Goal: Task Accomplishment & Management: Manage account settings

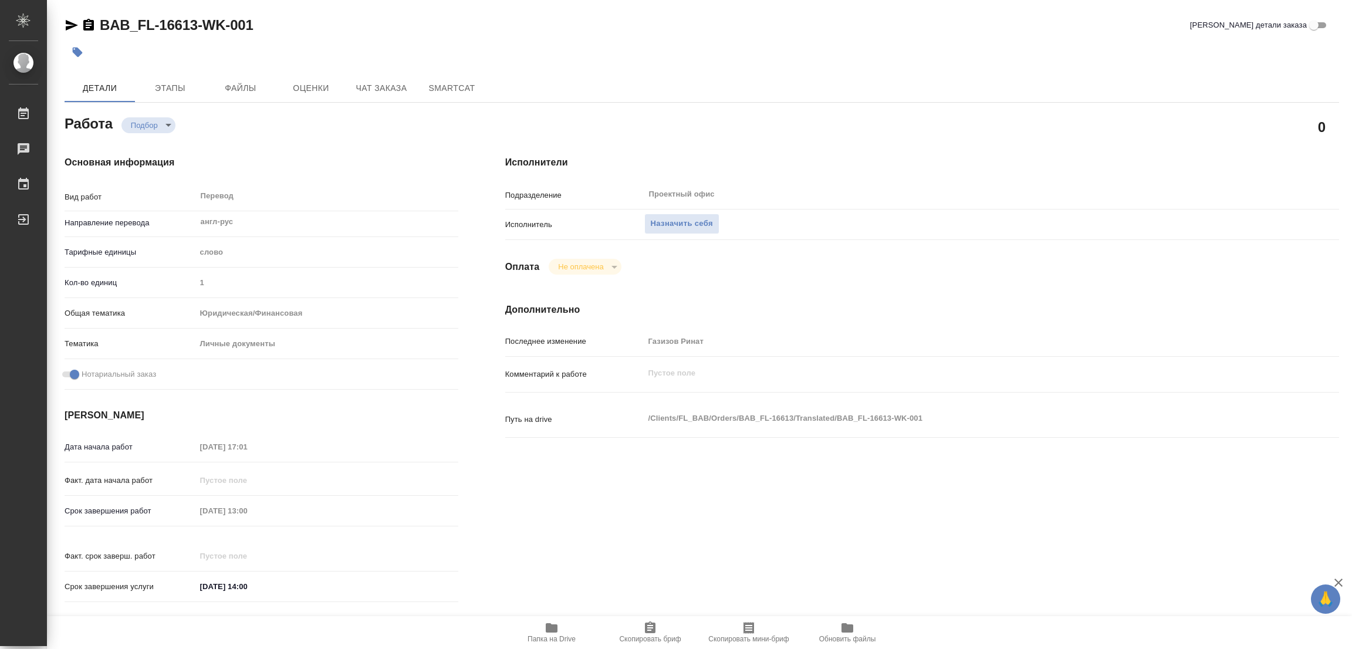
type textarea "x"
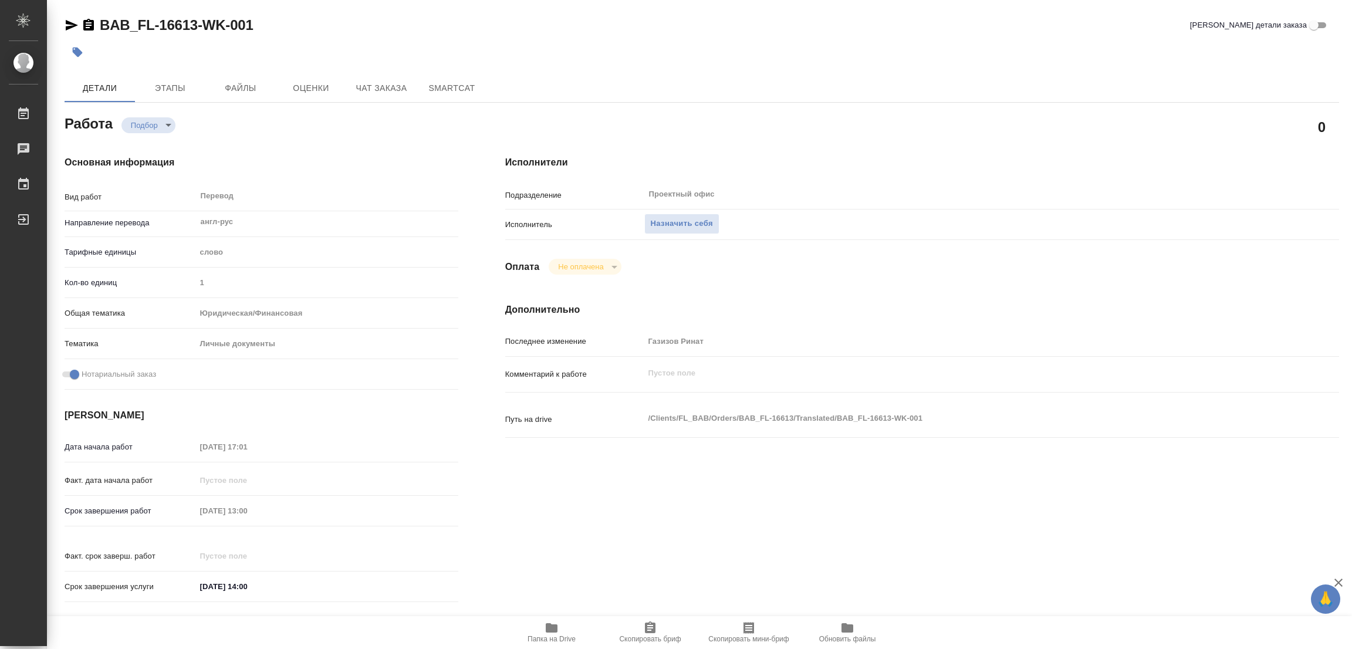
type textarea "x"
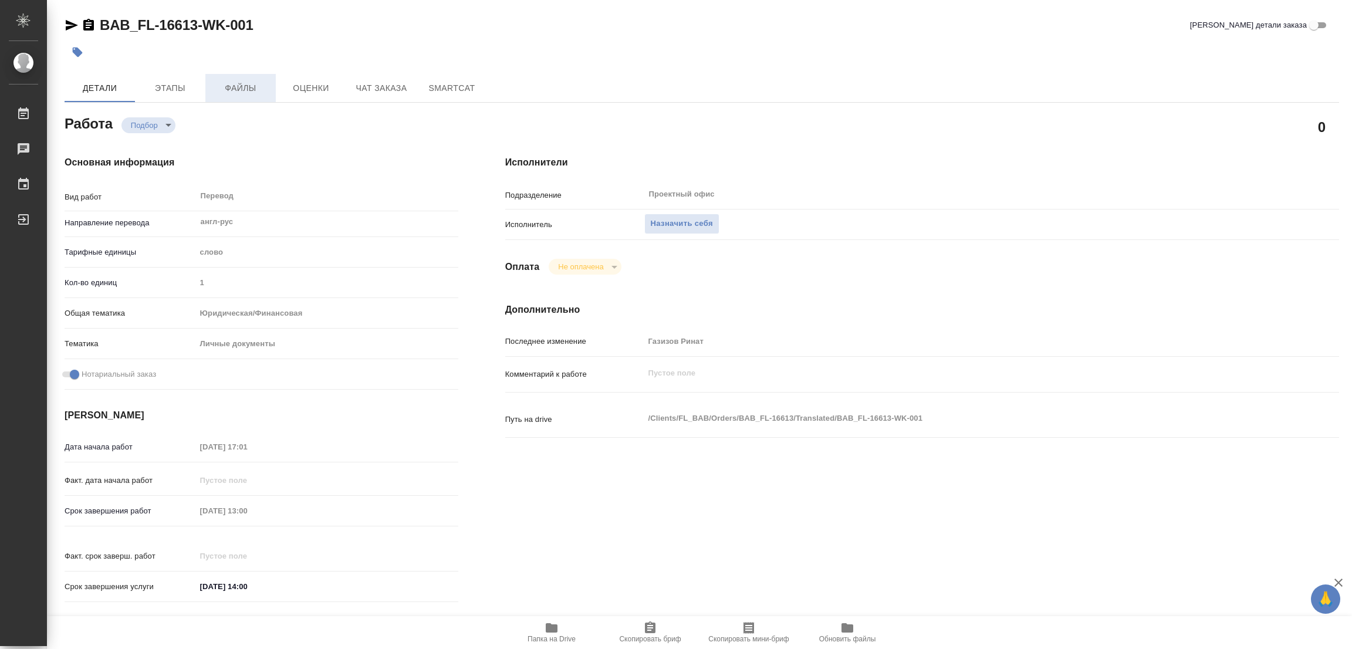
type textarea "x"
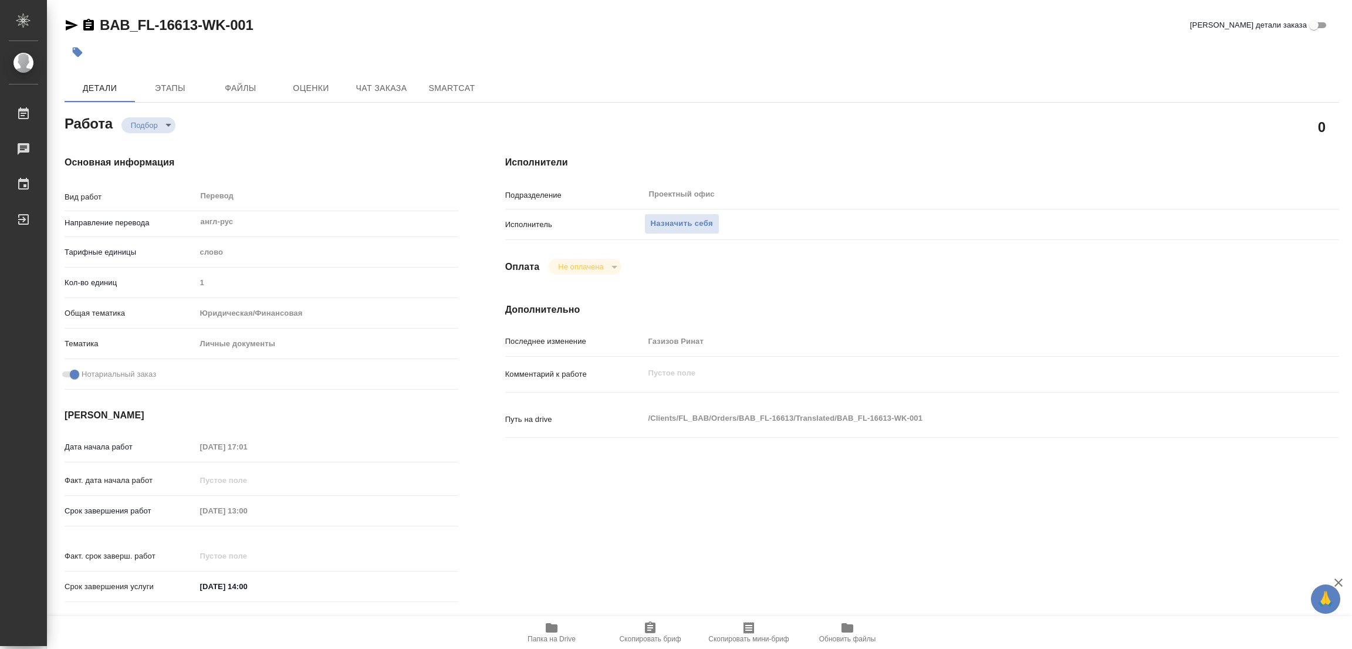
type textarea "x"
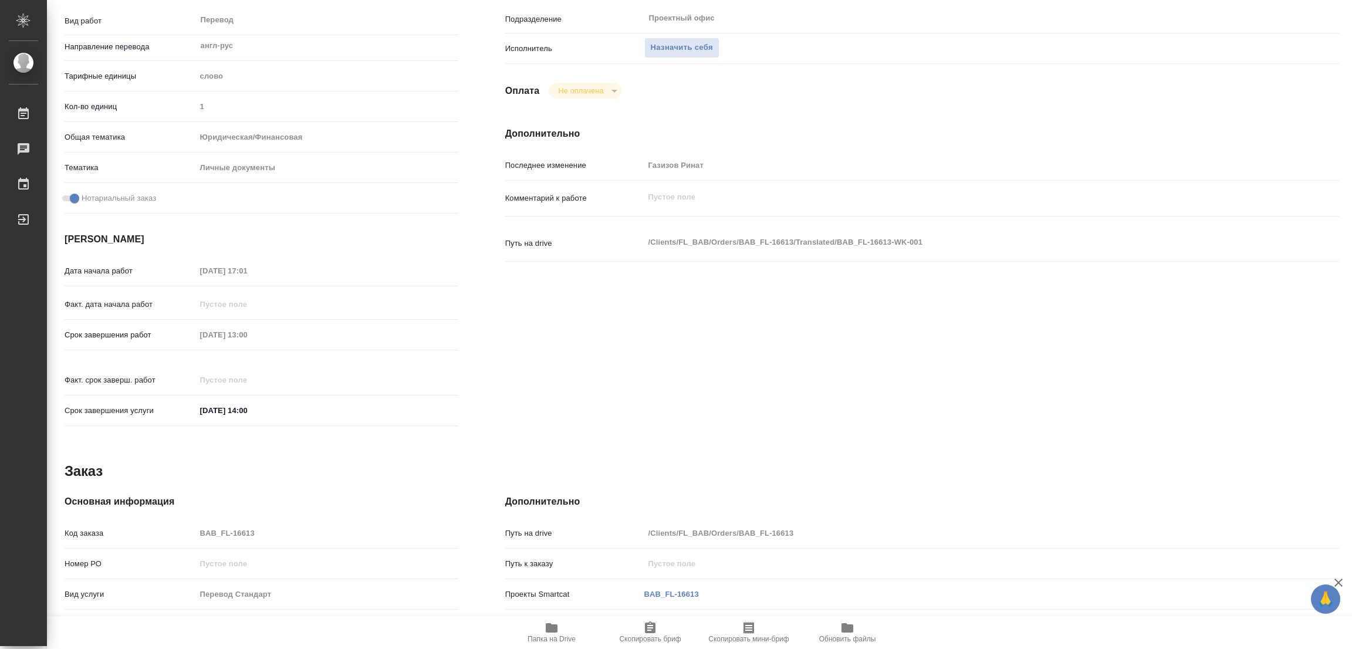
scroll to position [349, 0]
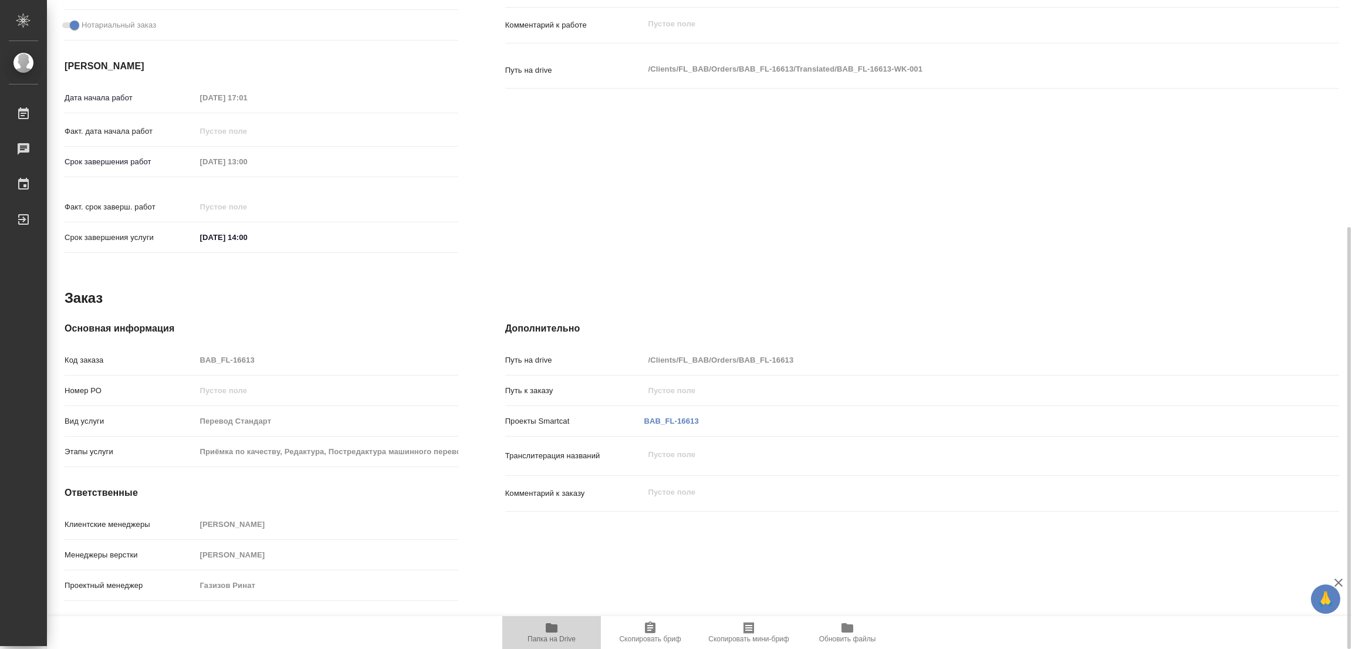
click at [551, 561] on icon "button" at bounding box center [552, 627] width 12 height 9
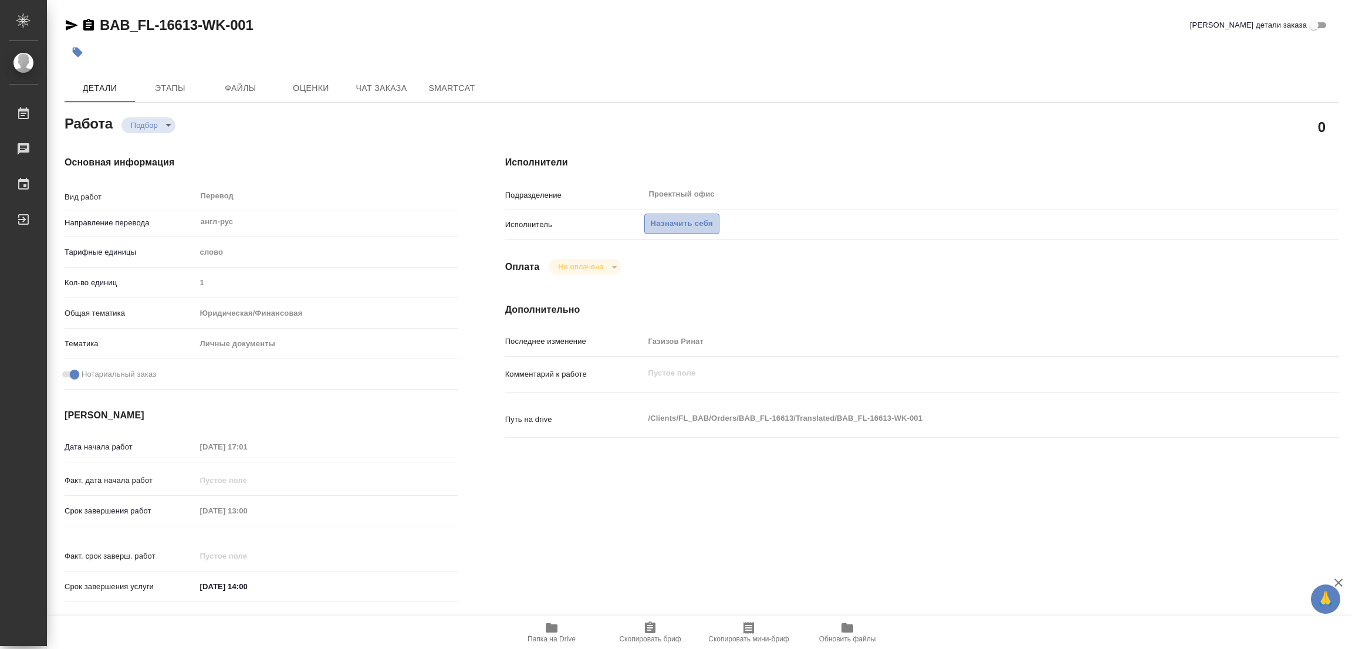
click at [663, 222] on span "Назначить себя" at bounding box center [682, 223] width 62 height 13
type textarea "x"
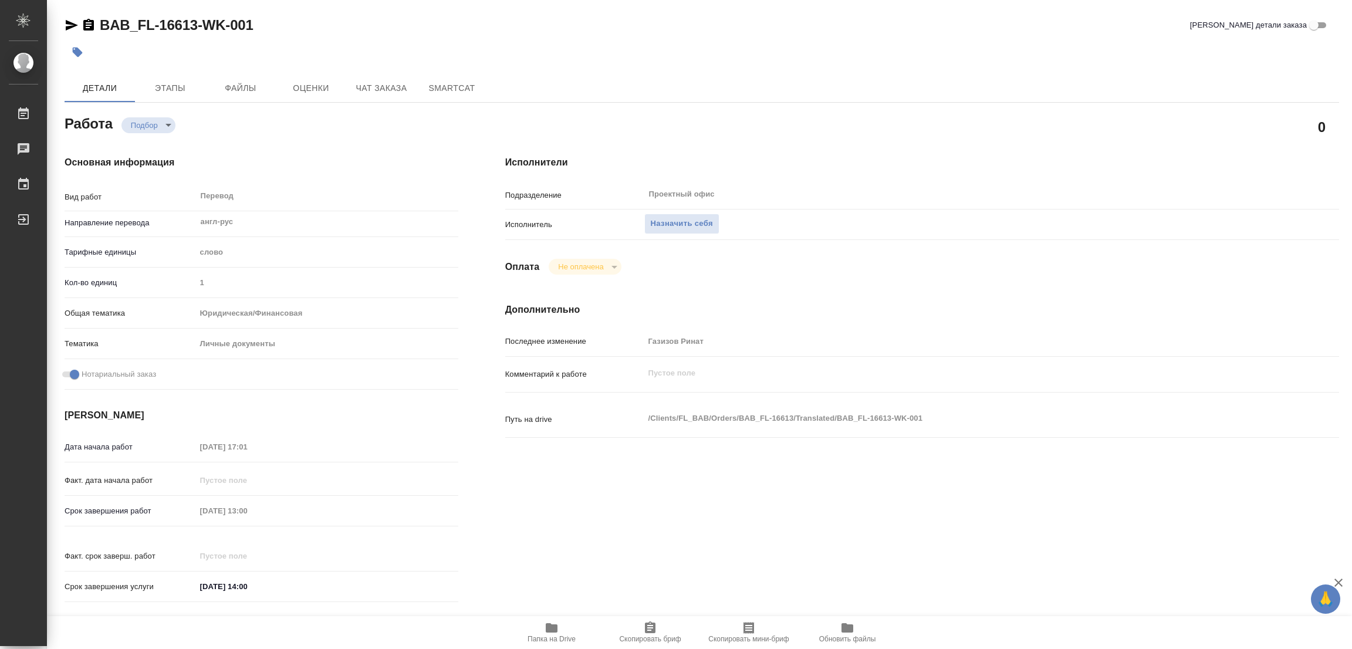
type textarea "x"
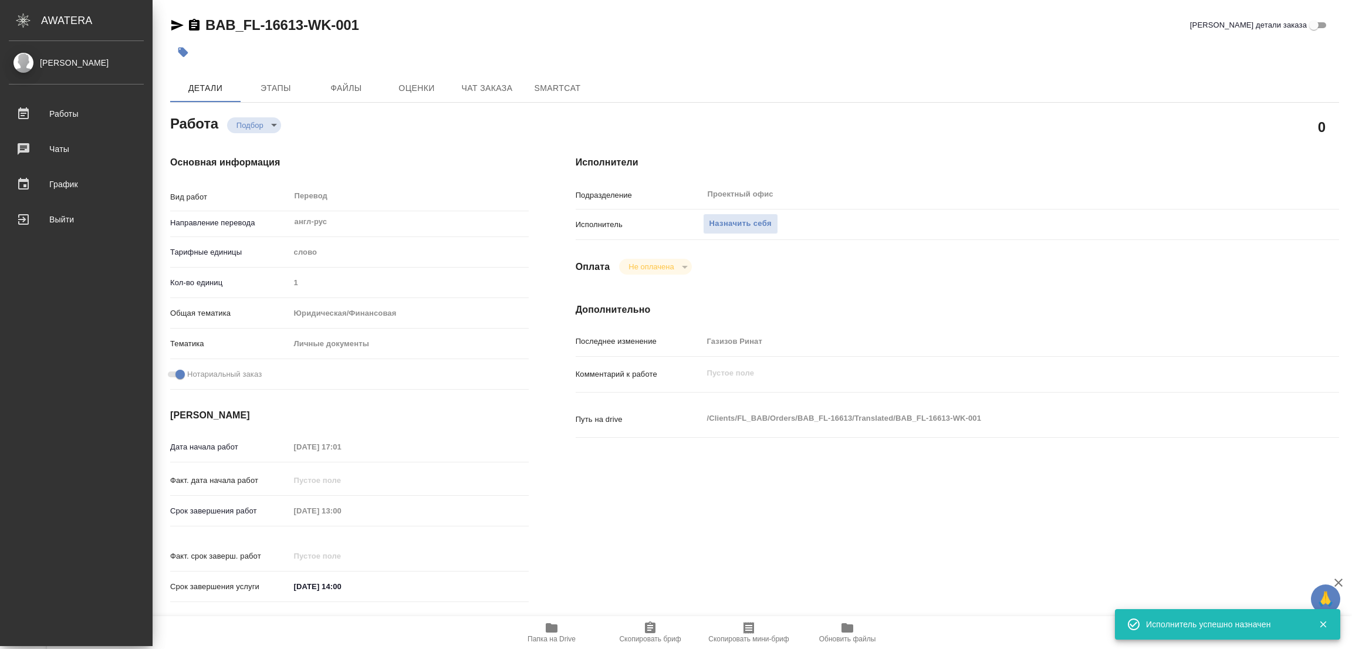
type textarea "x"
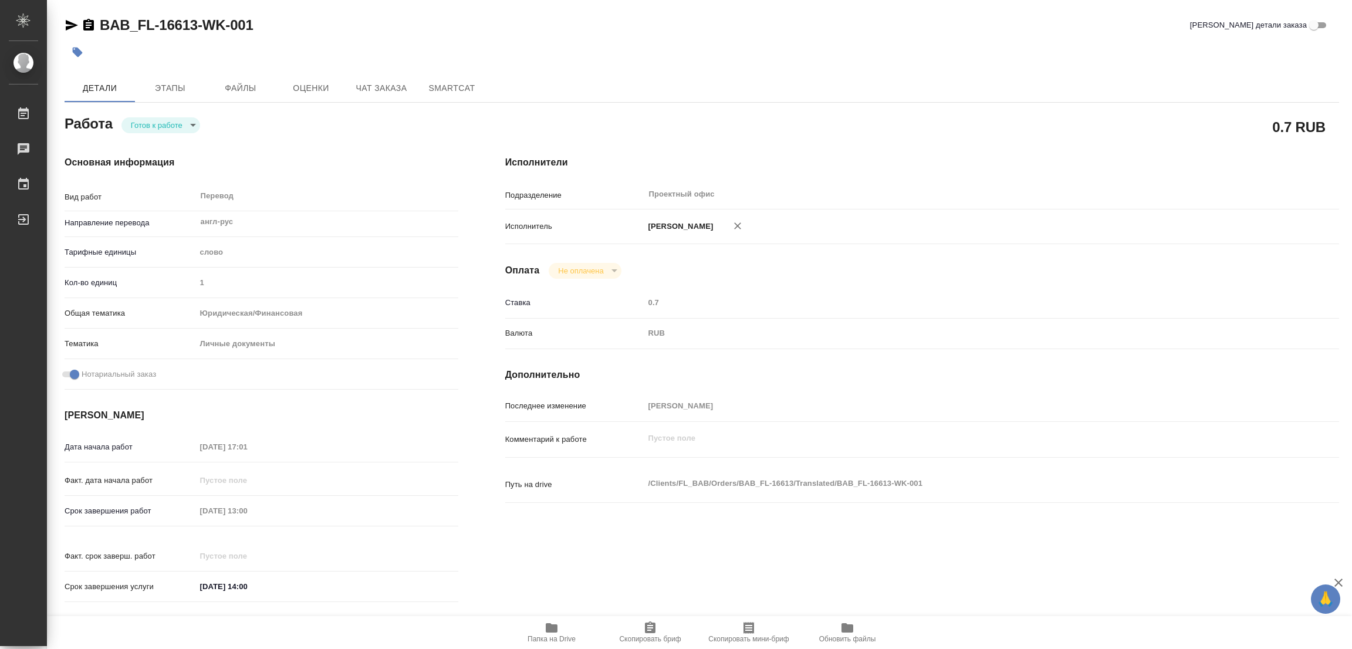
type textarea "x"
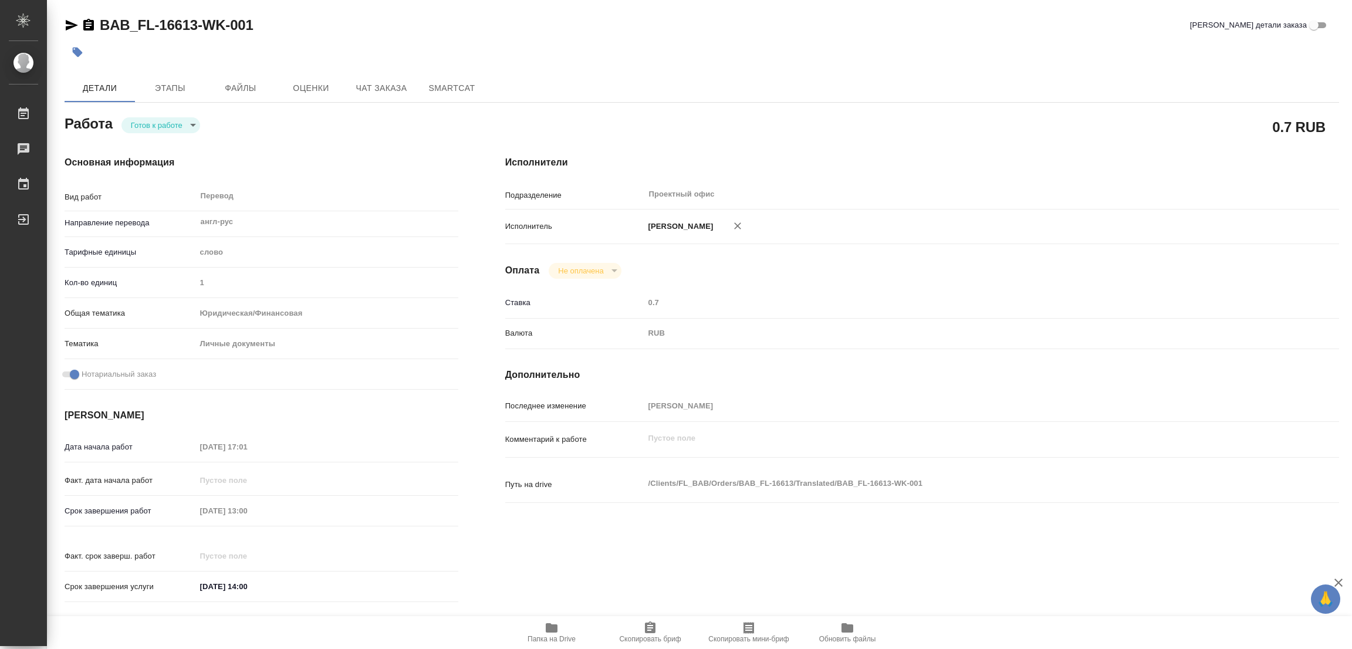
type textarea "x"
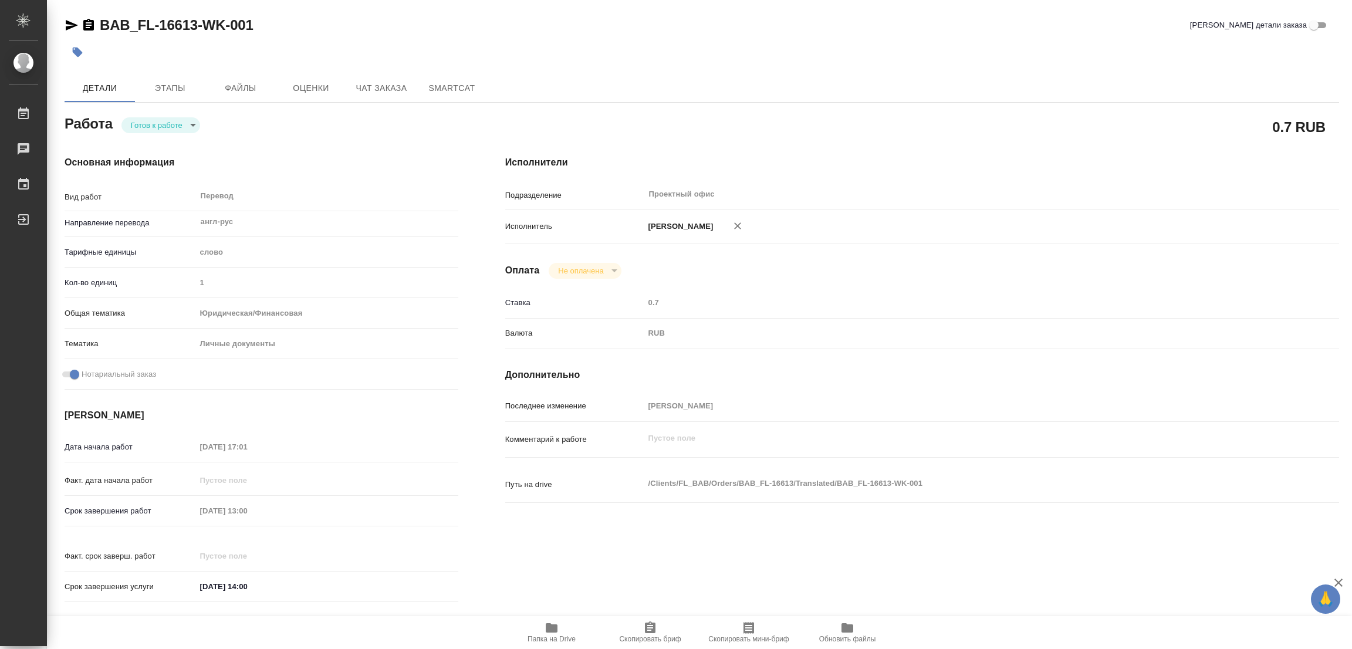
type textarea "x"
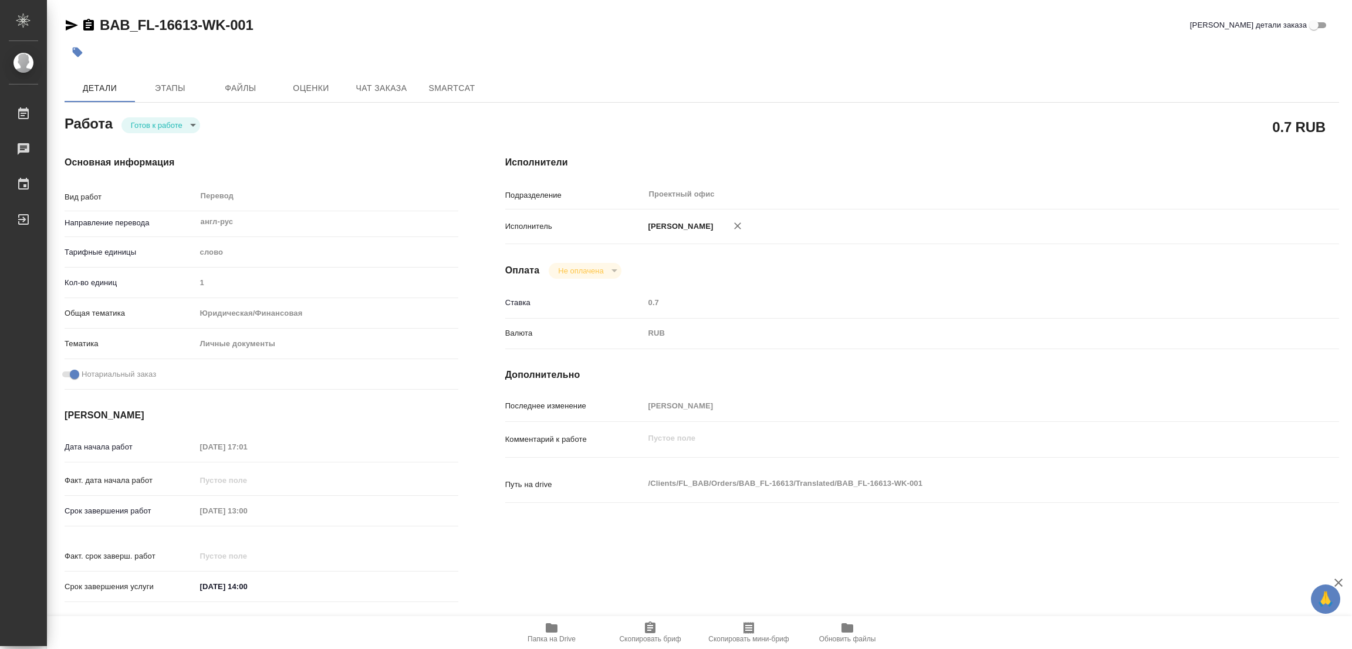
type textarea "x"
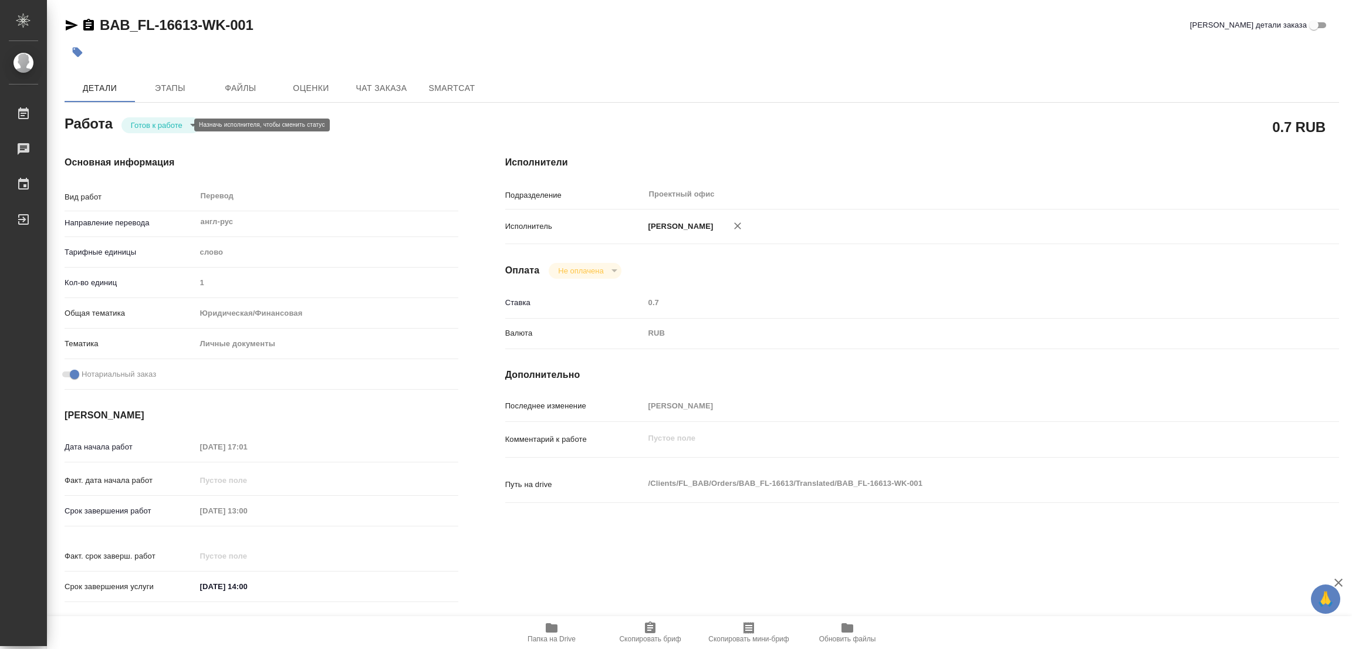
click at [147, 120] on body "🙏 .cls-1 fill:#fff; AWATERA [PERSON_NAME] Работы Чаты График Выйти BAB_FL-16613…" at bounding box center [676, 324] width 1352 height 649
type textarea "x"
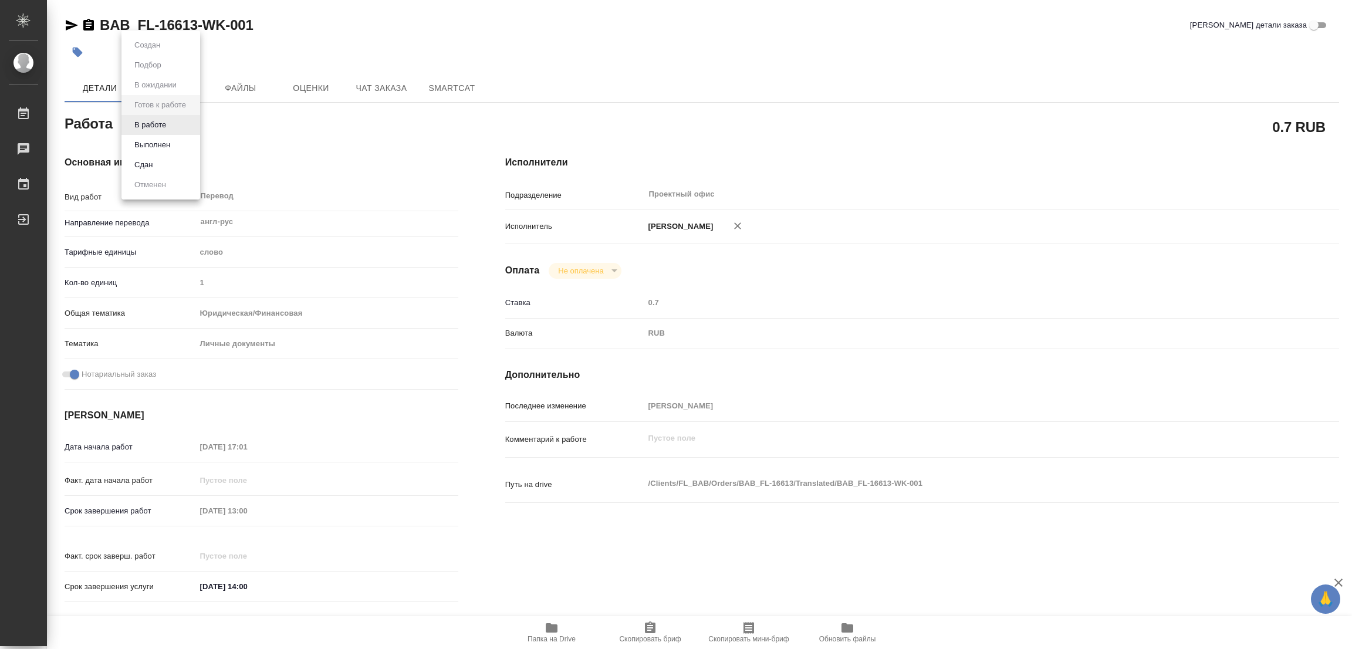
type textarea "x"
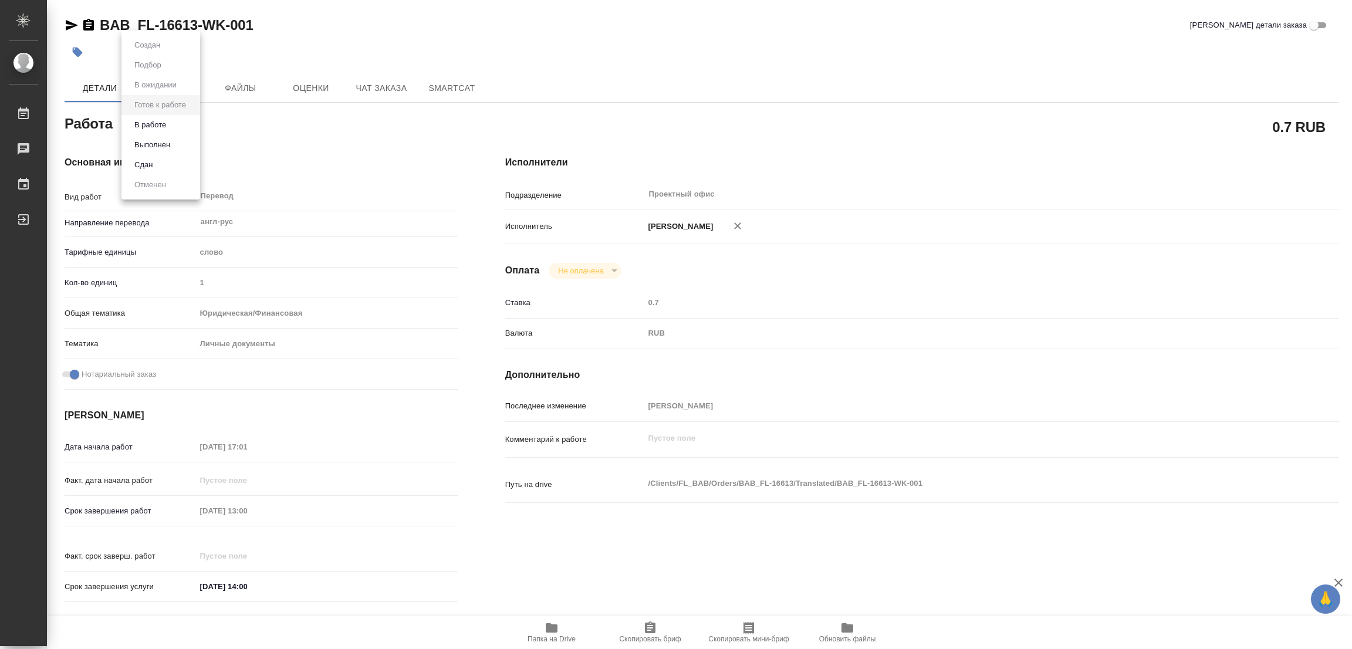
type textarea "x"
click at [143, 121] on button "В работе" at bounding box center [150, 125] width 39 height 13
type textarea "x"
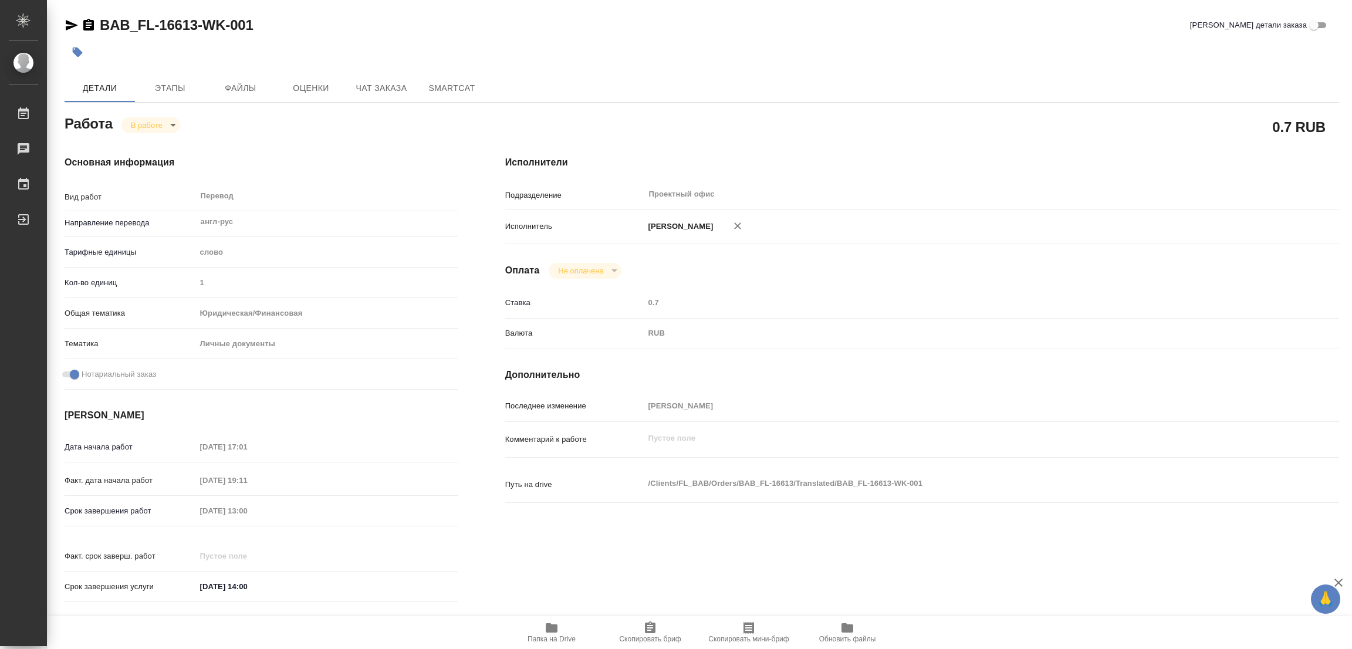
type textarea "x"
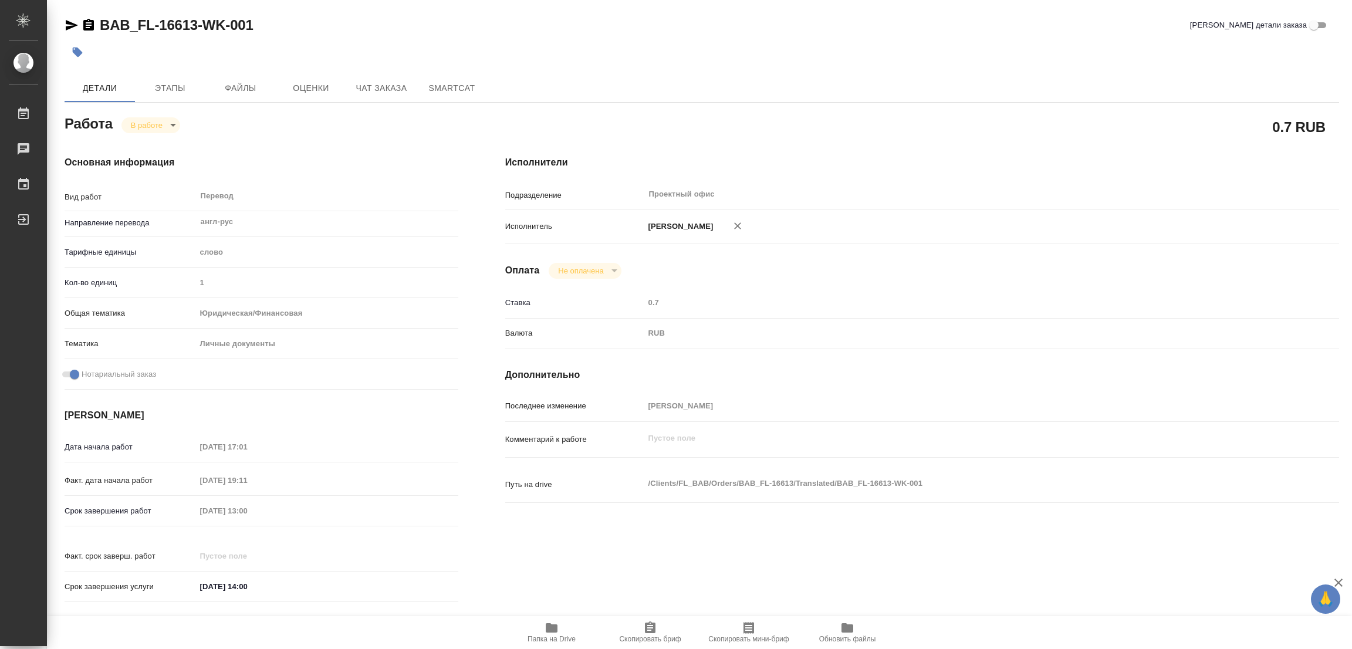
type textarea "x"
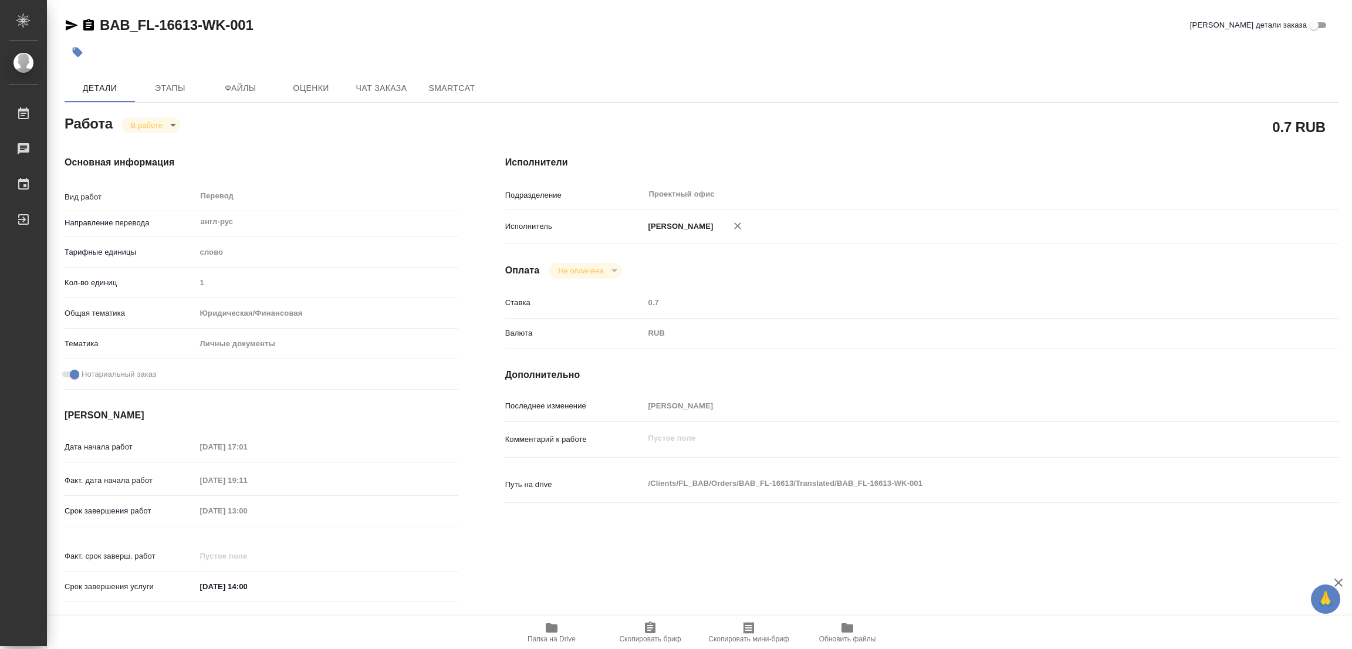
type textarea "x"
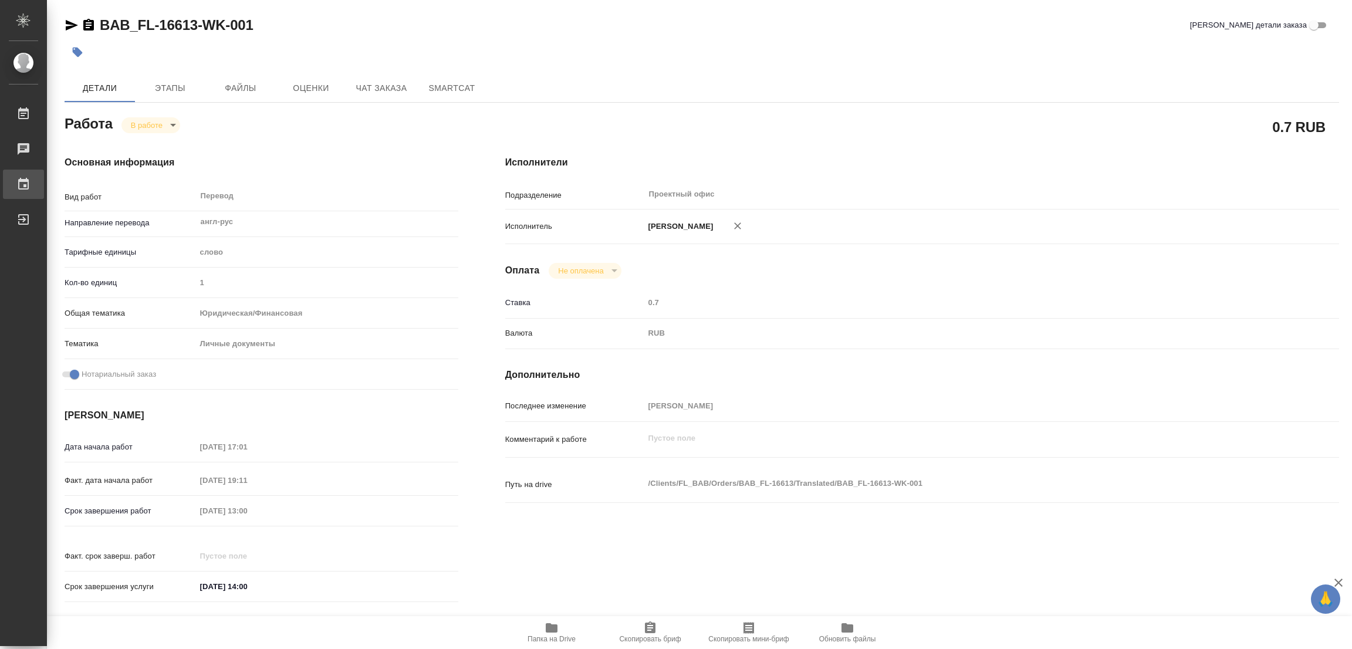
type textarea "x"
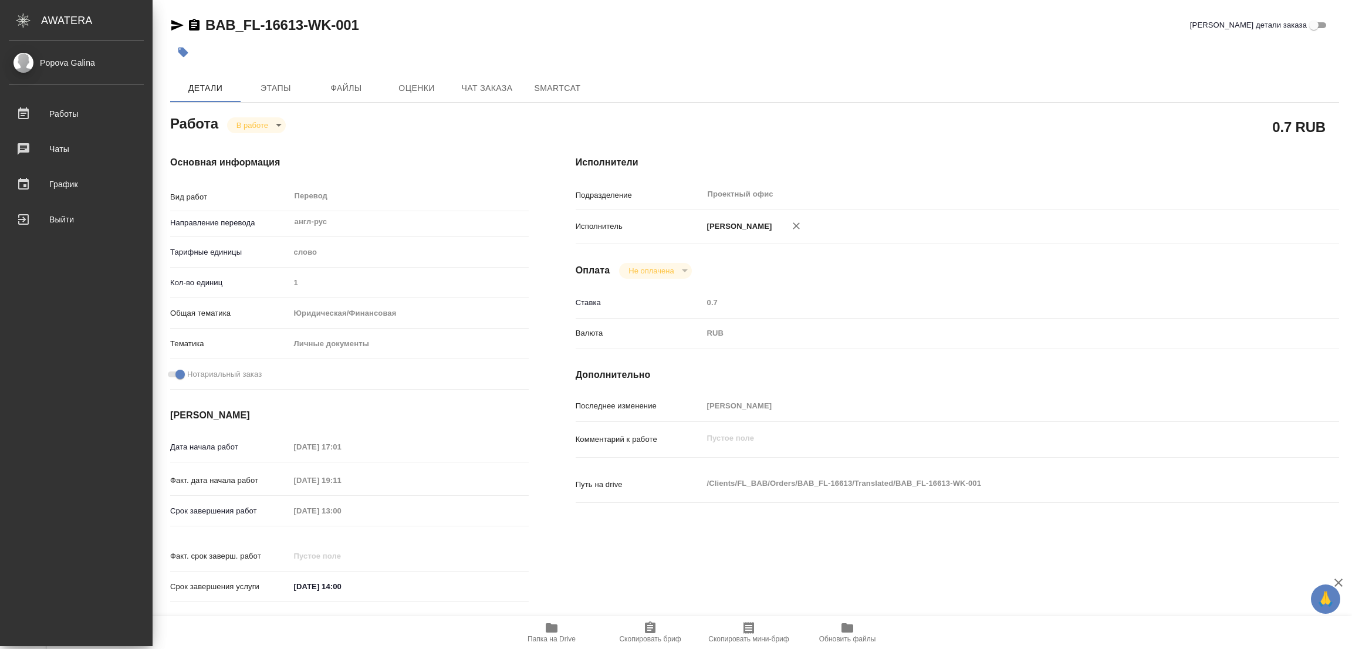
type textarea "x"
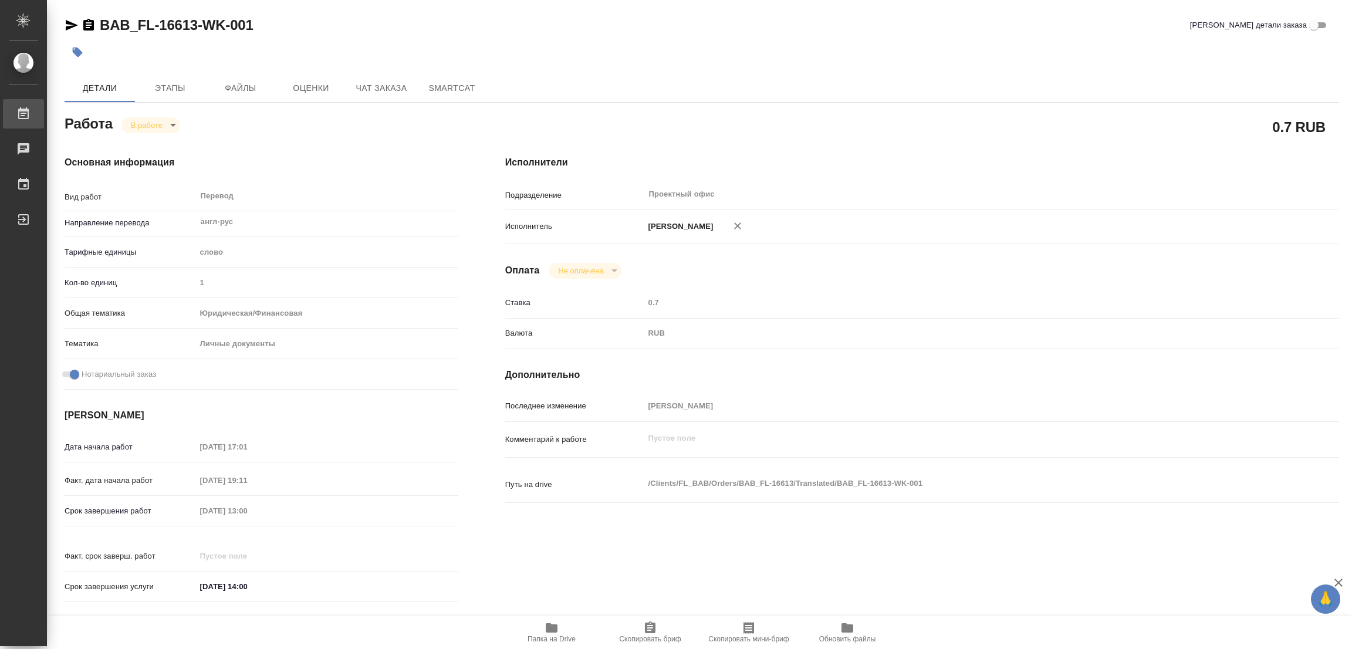
type textarea "x"
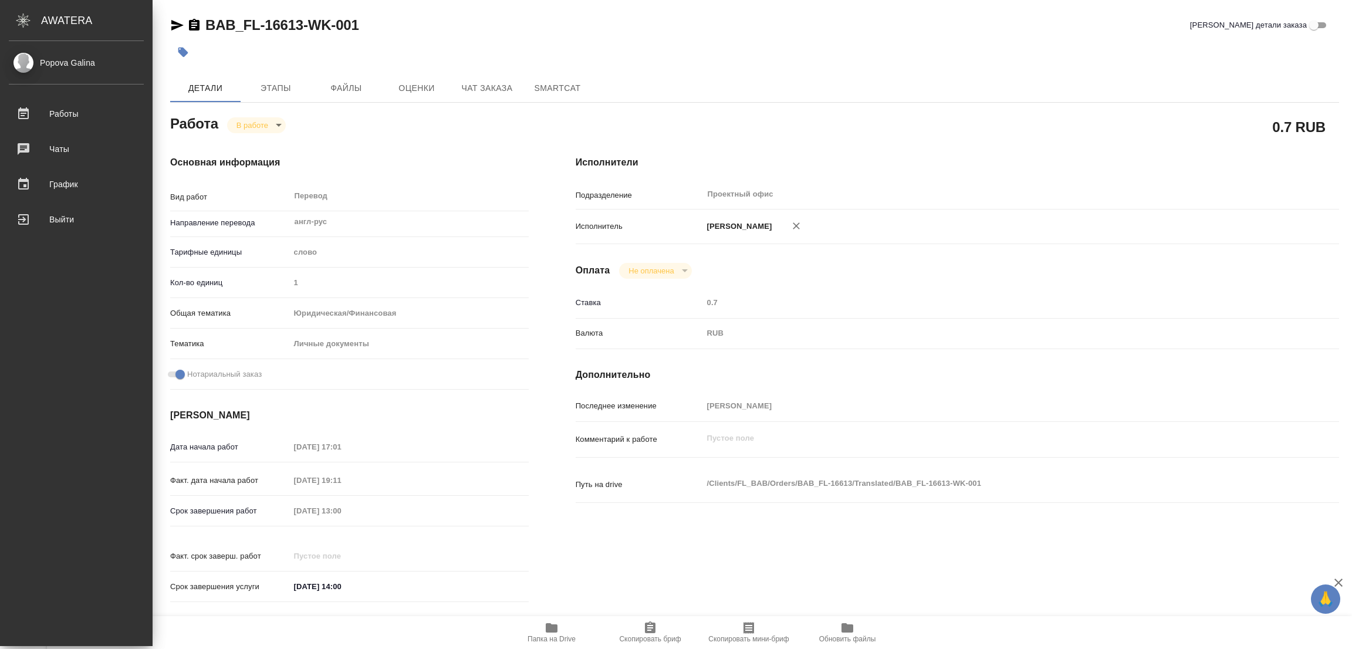
type textarea "x"
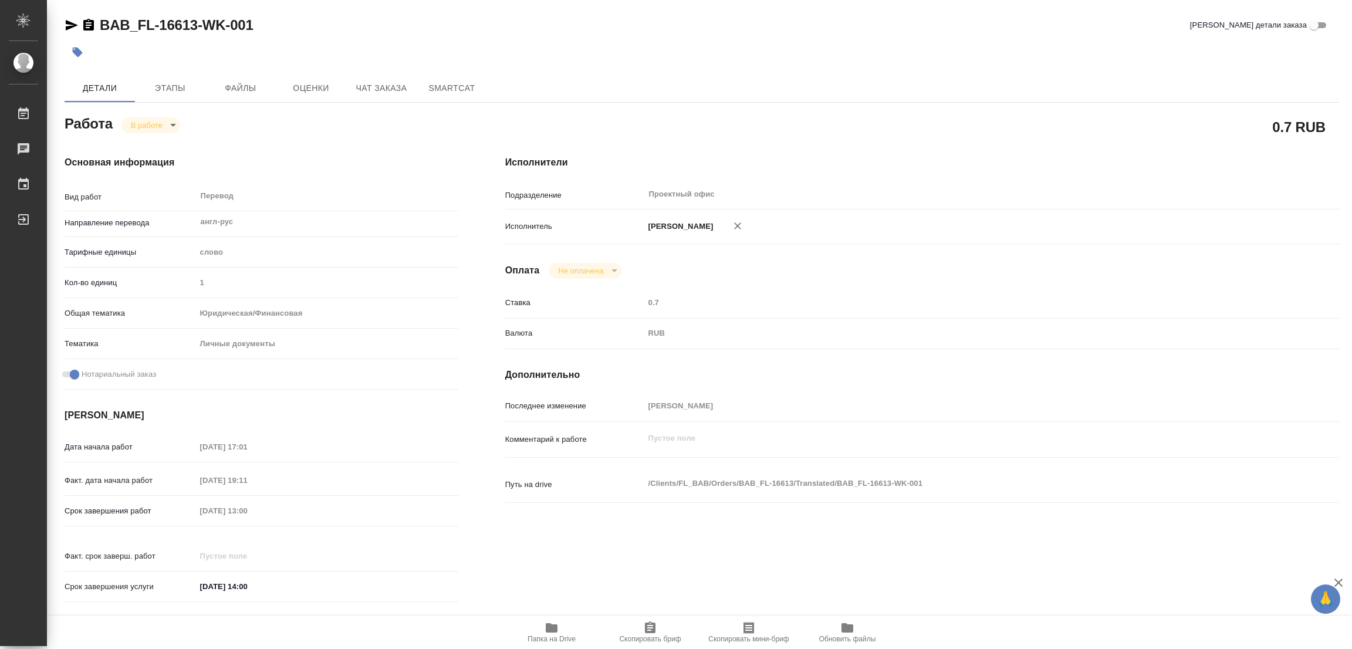
type textarea "x"
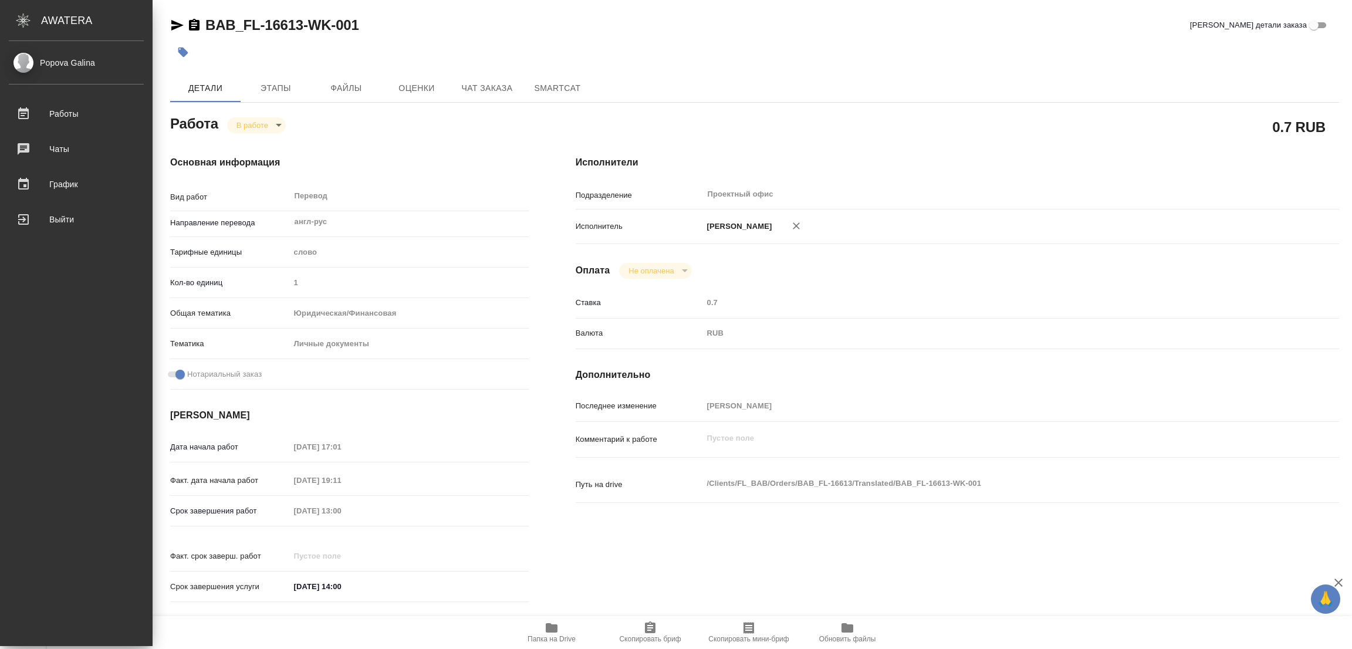
type textarea "x"
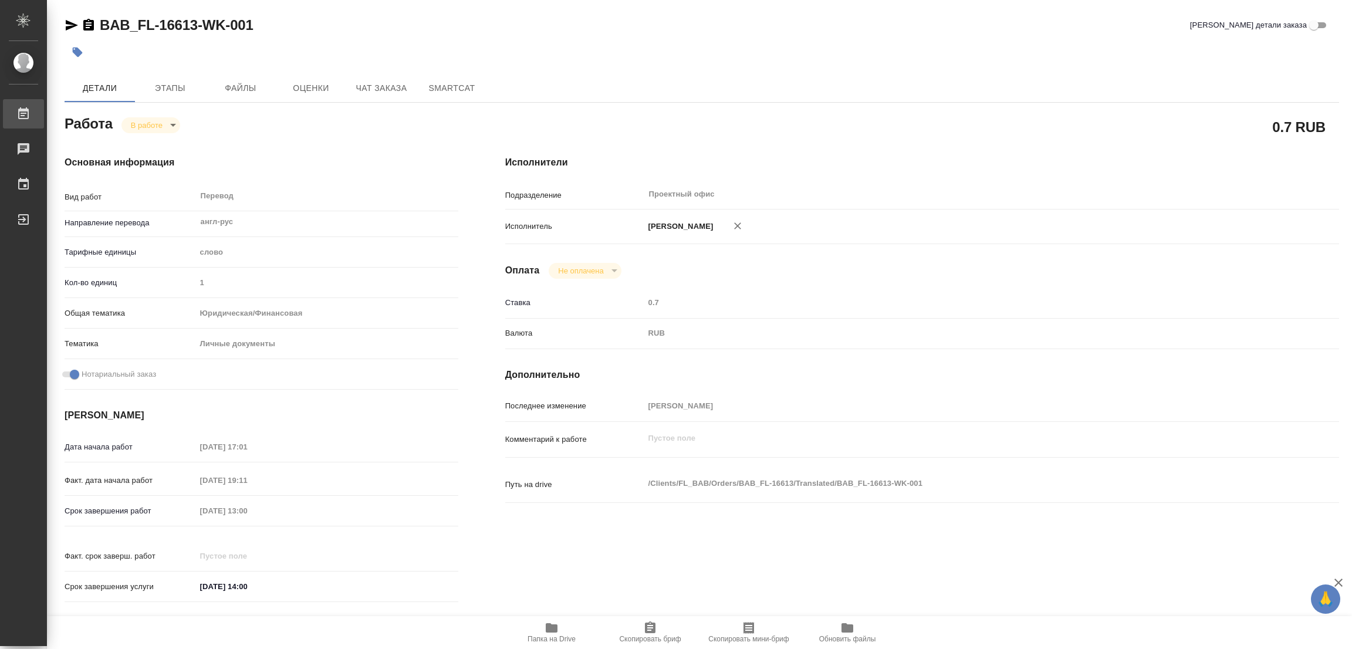
type textarea "x"
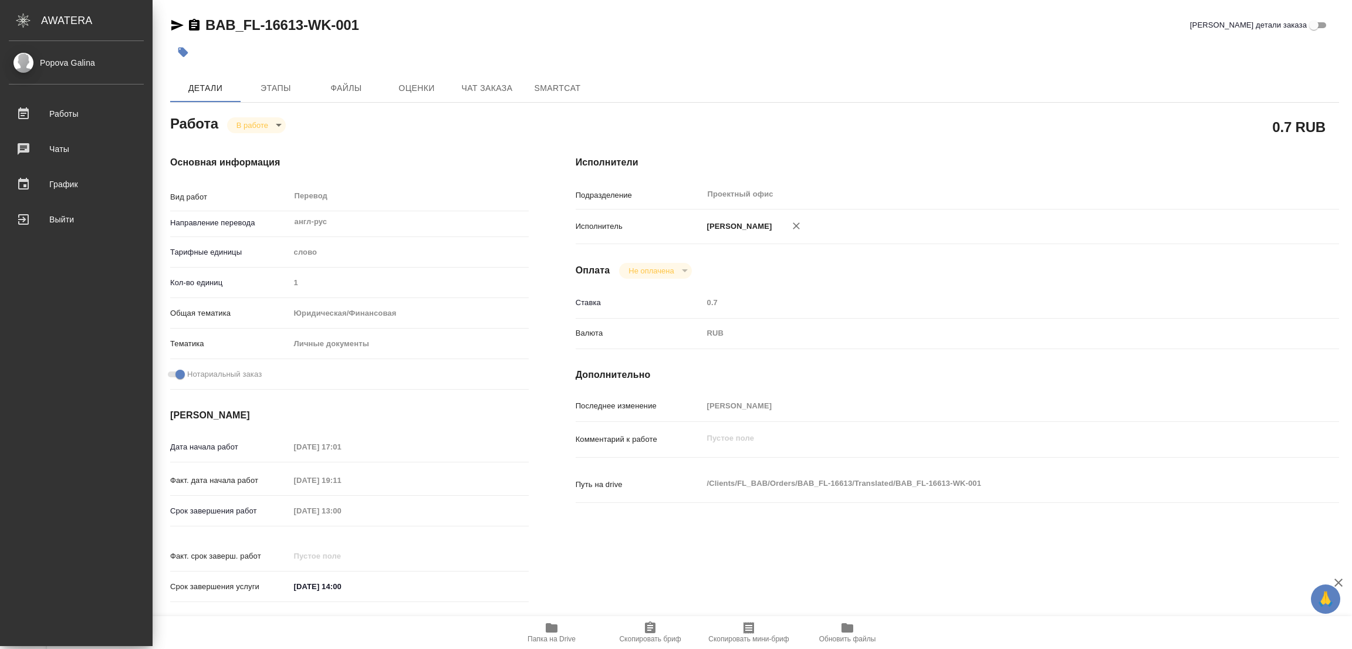
type textarea "x"
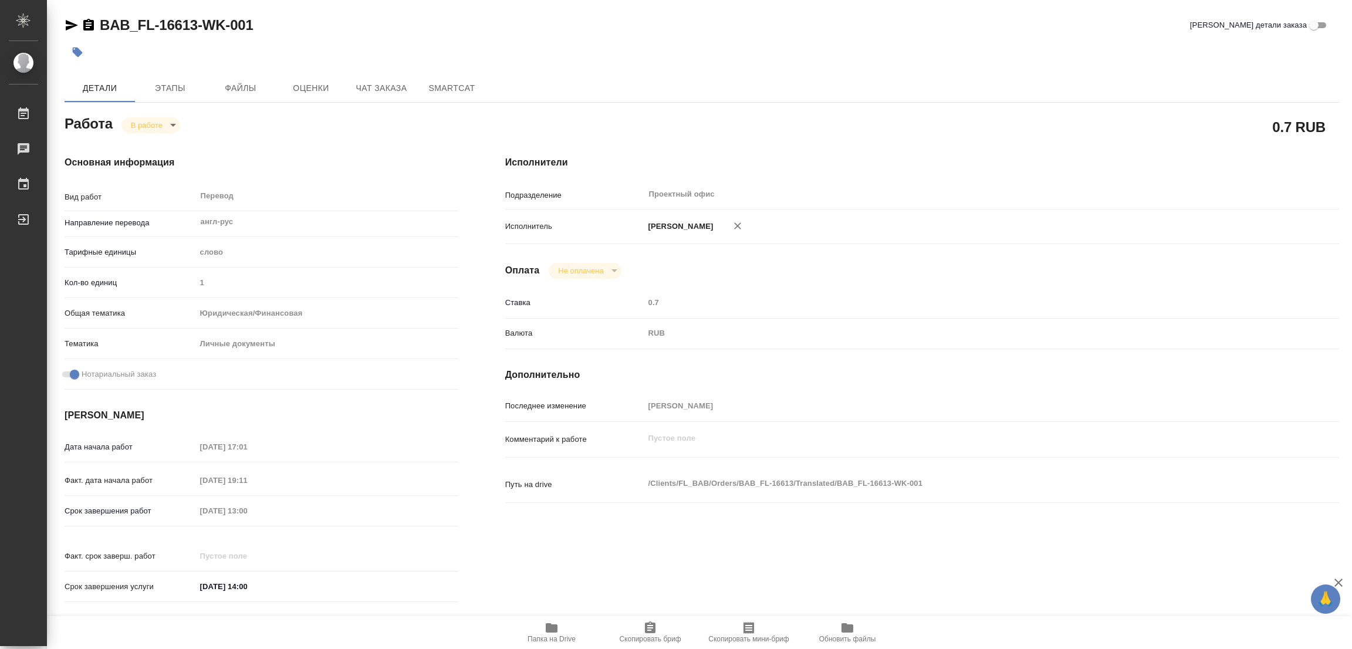
type textarea "x"
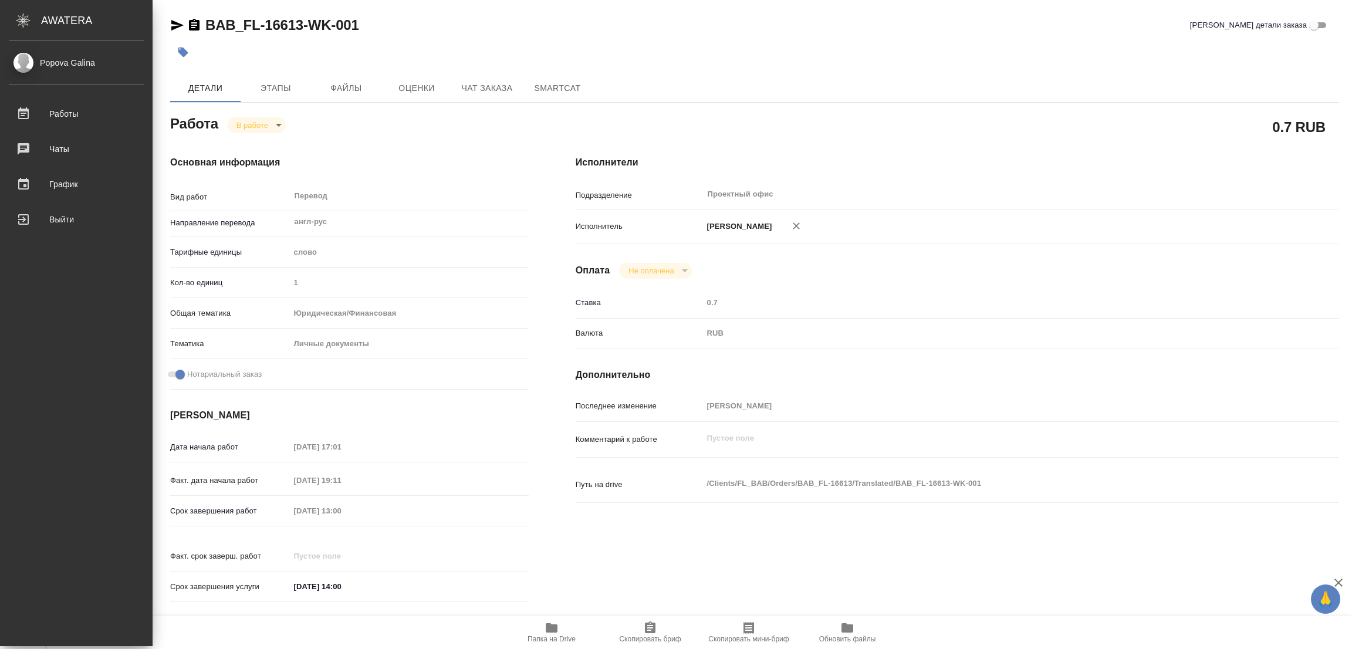
type textarea "x"
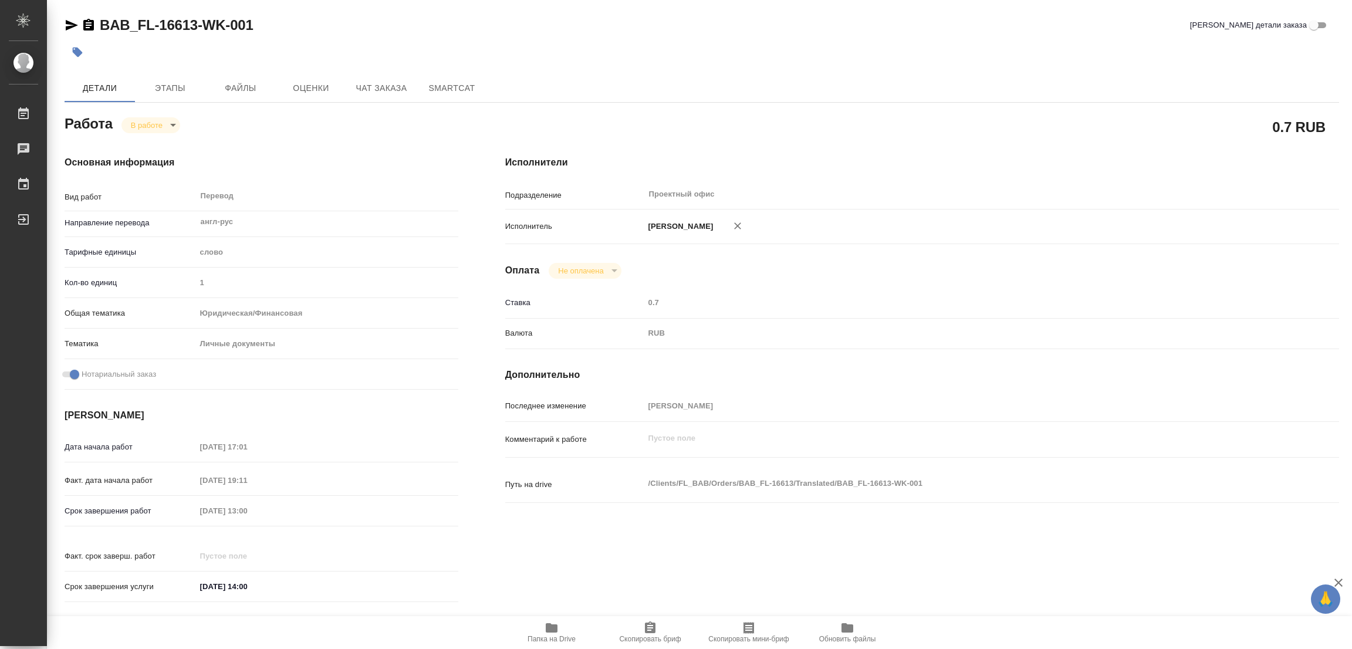
type textarea "x"
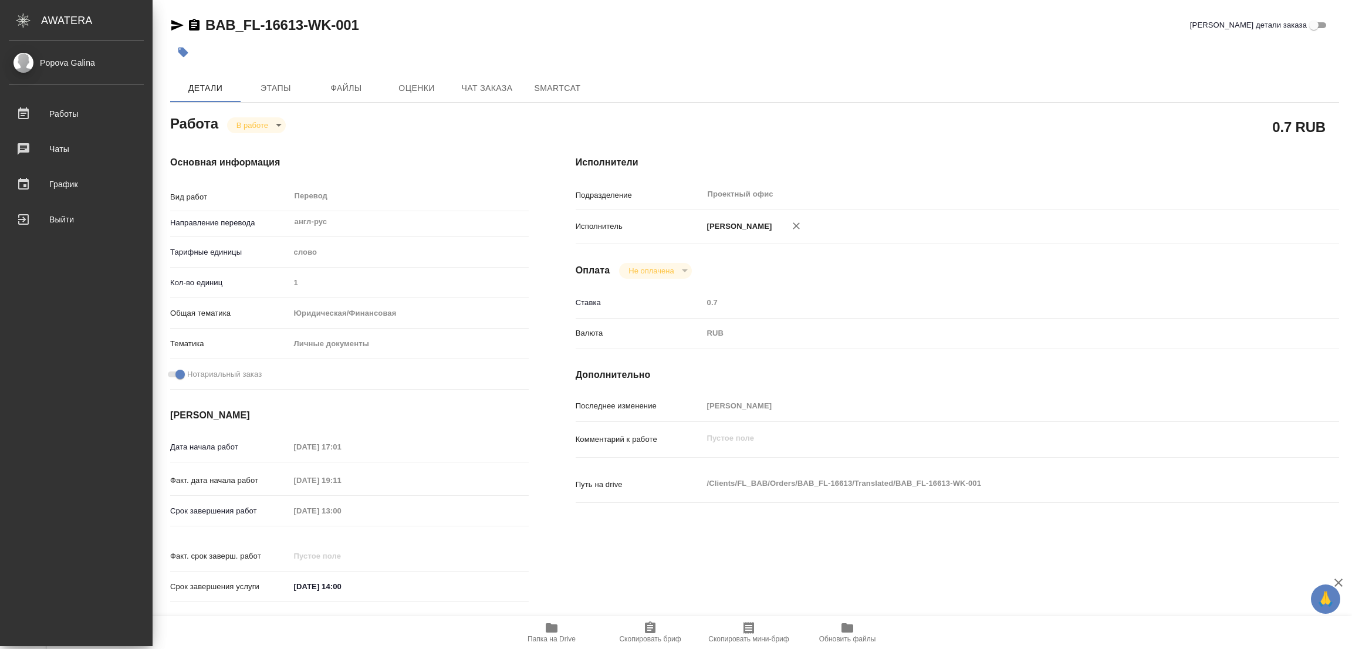
type textarea "x"
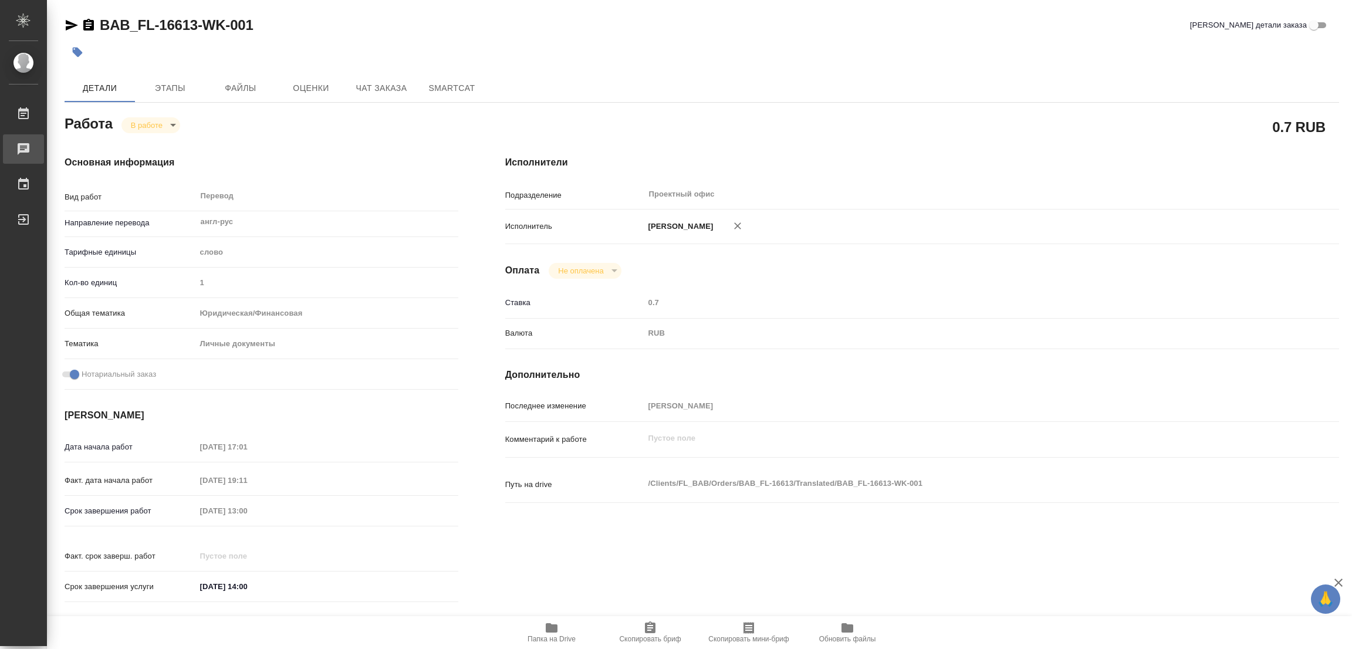
type textarea "x"
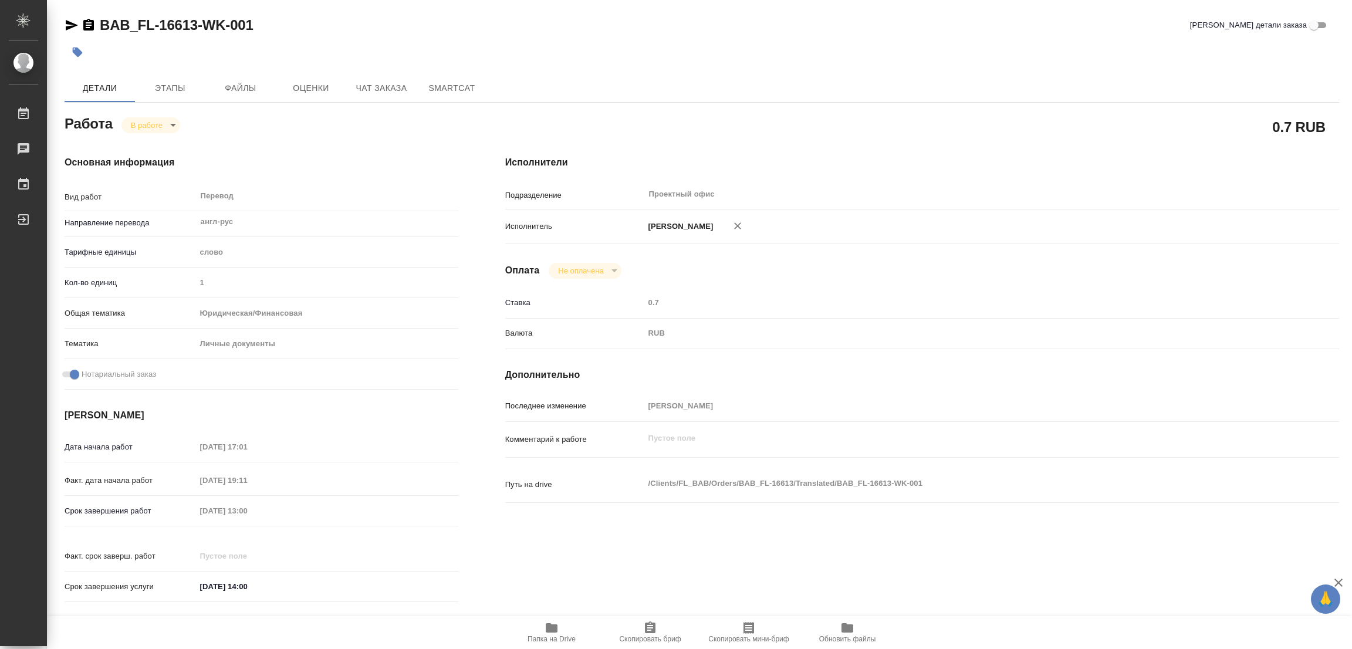
type textarea "x"
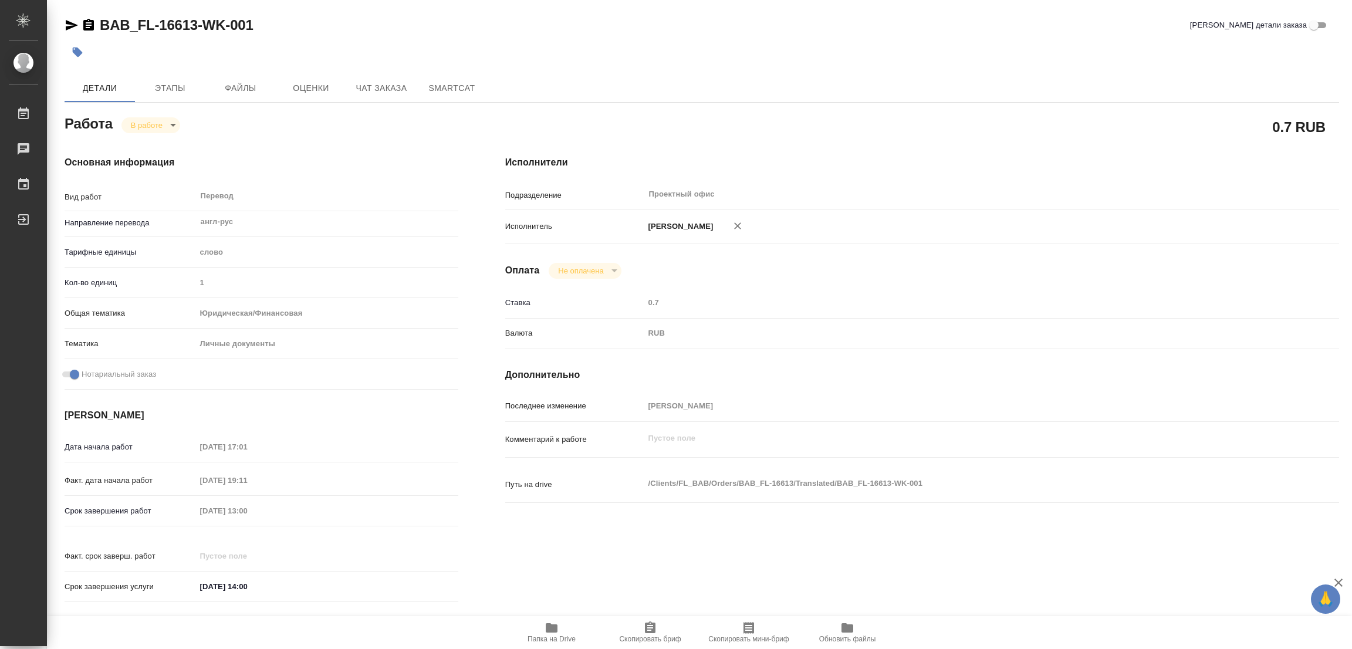
type textarea "x"
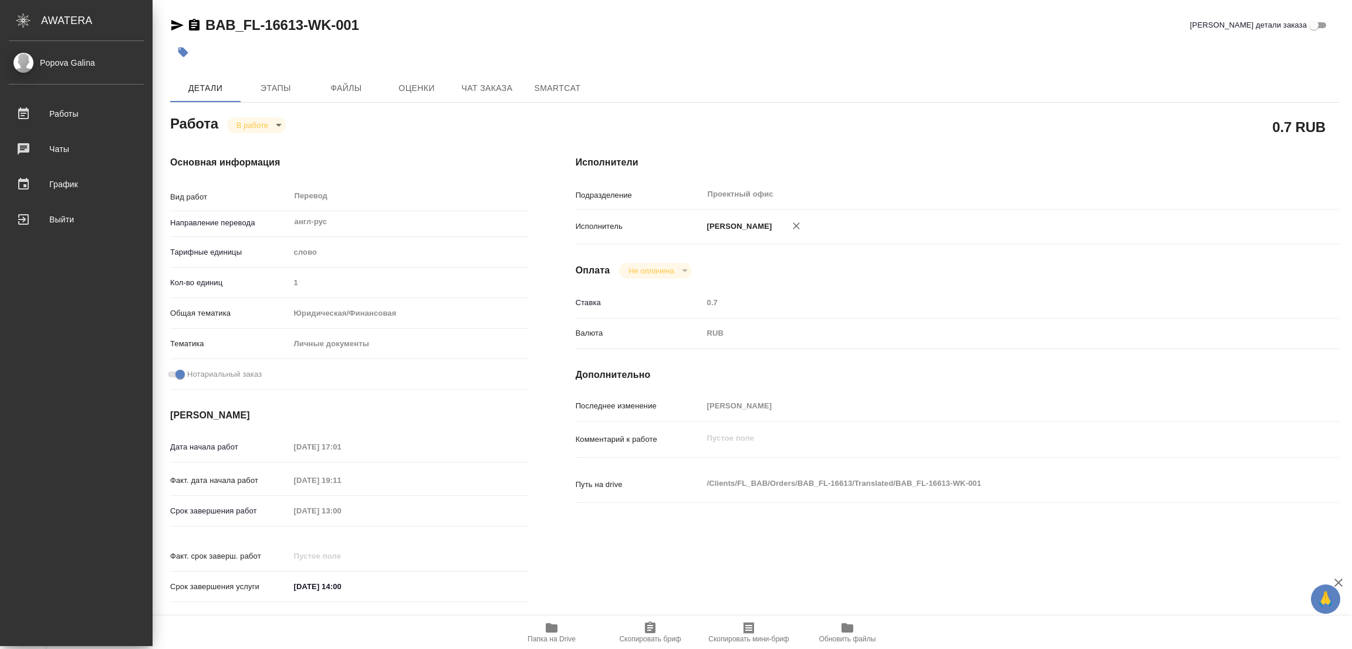
type textarea "x"
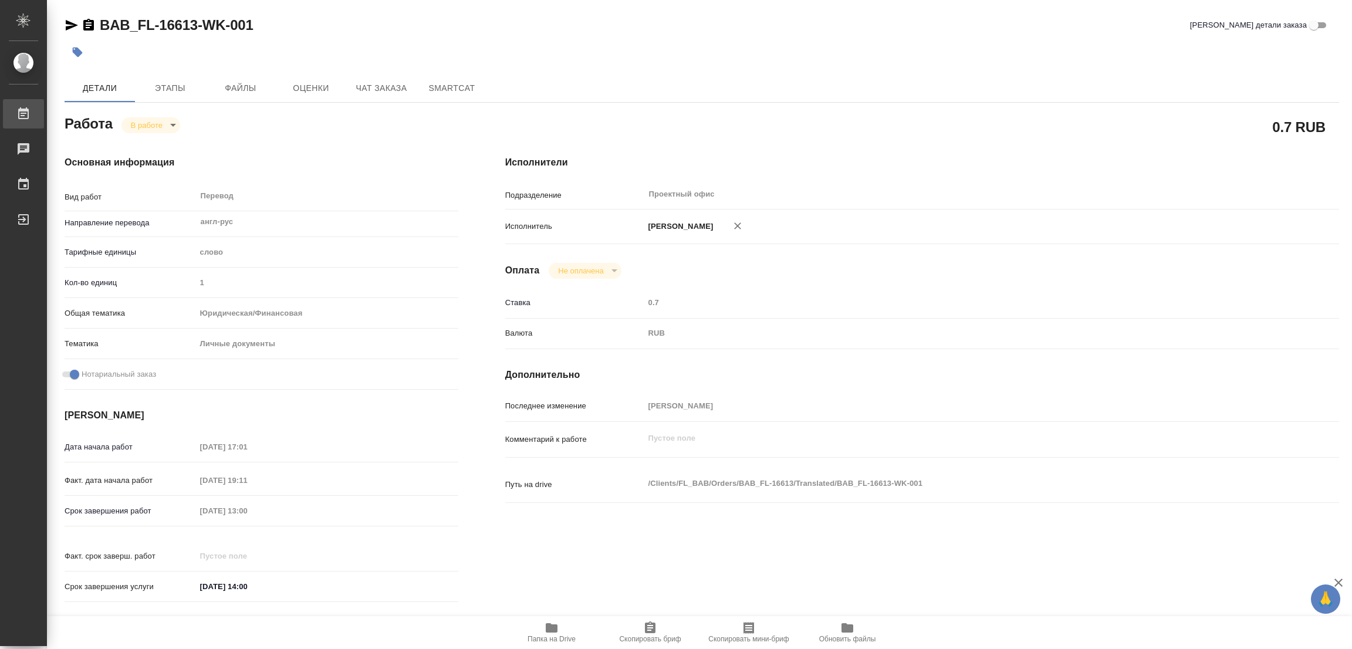
type textarea "x"
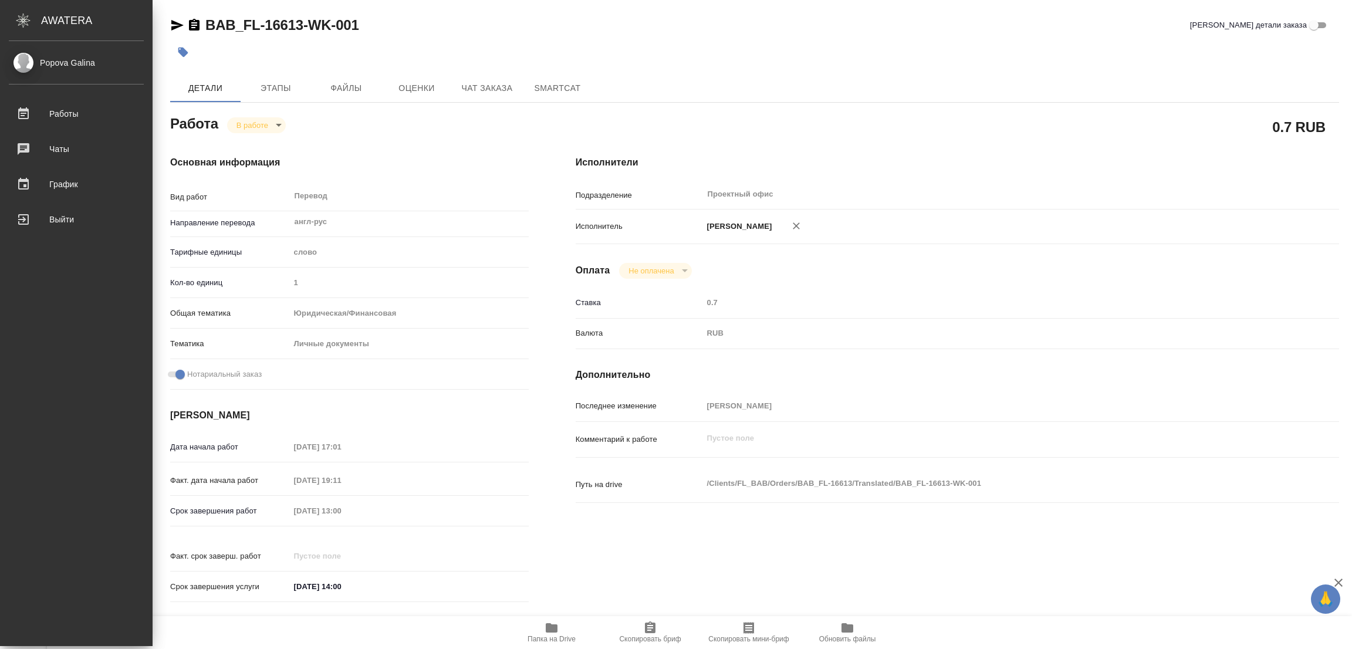
type textarea "x"
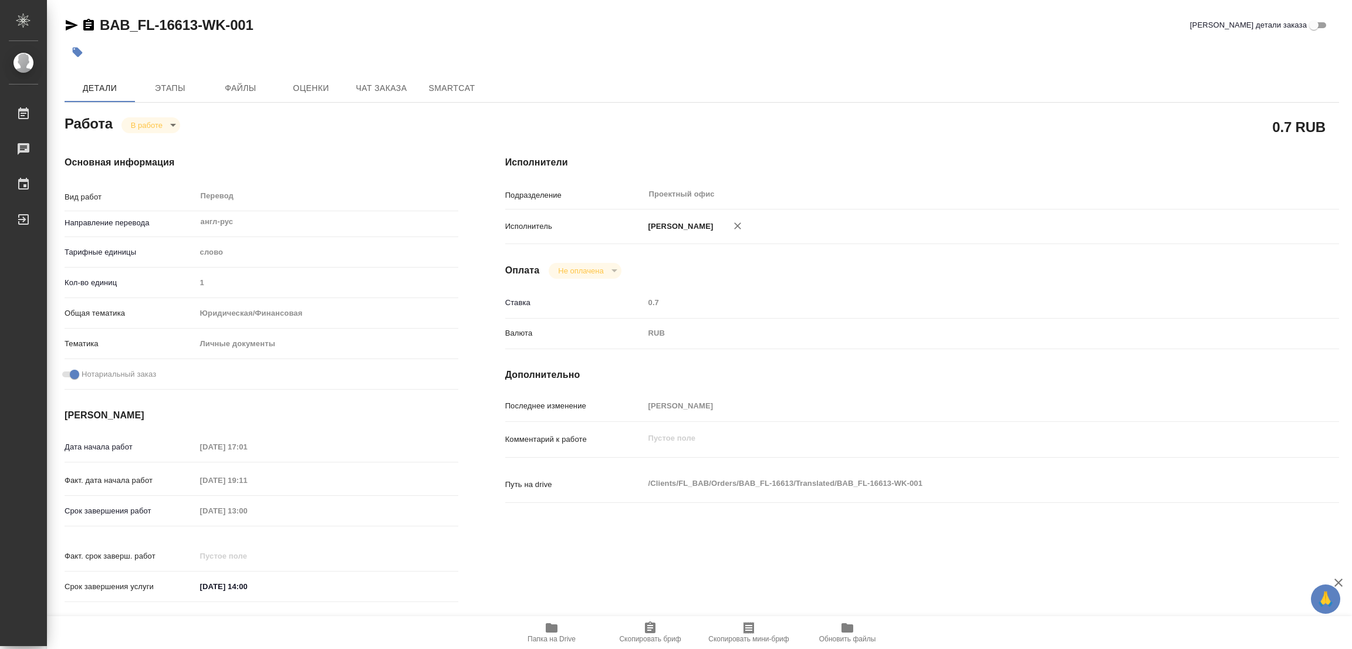
click at [629, 56] on div at bounding box center [489, 52] width 849 height 26
type textarea "x"
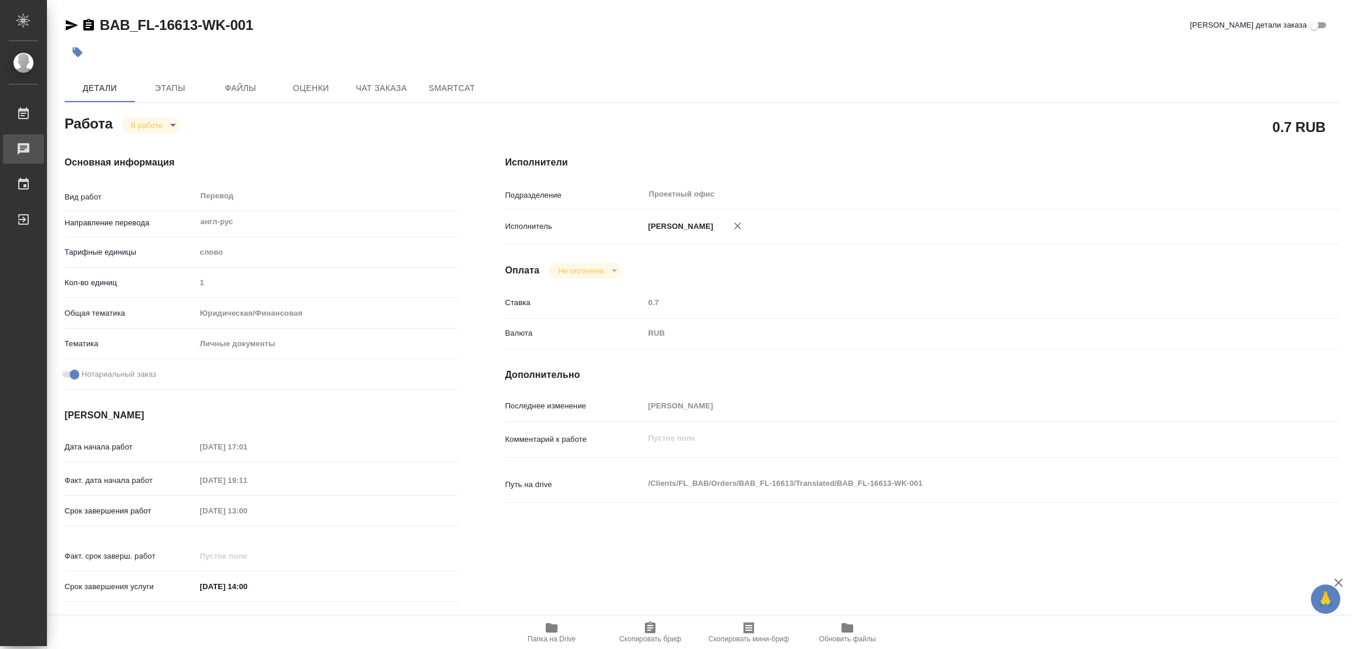
type textarea "x"
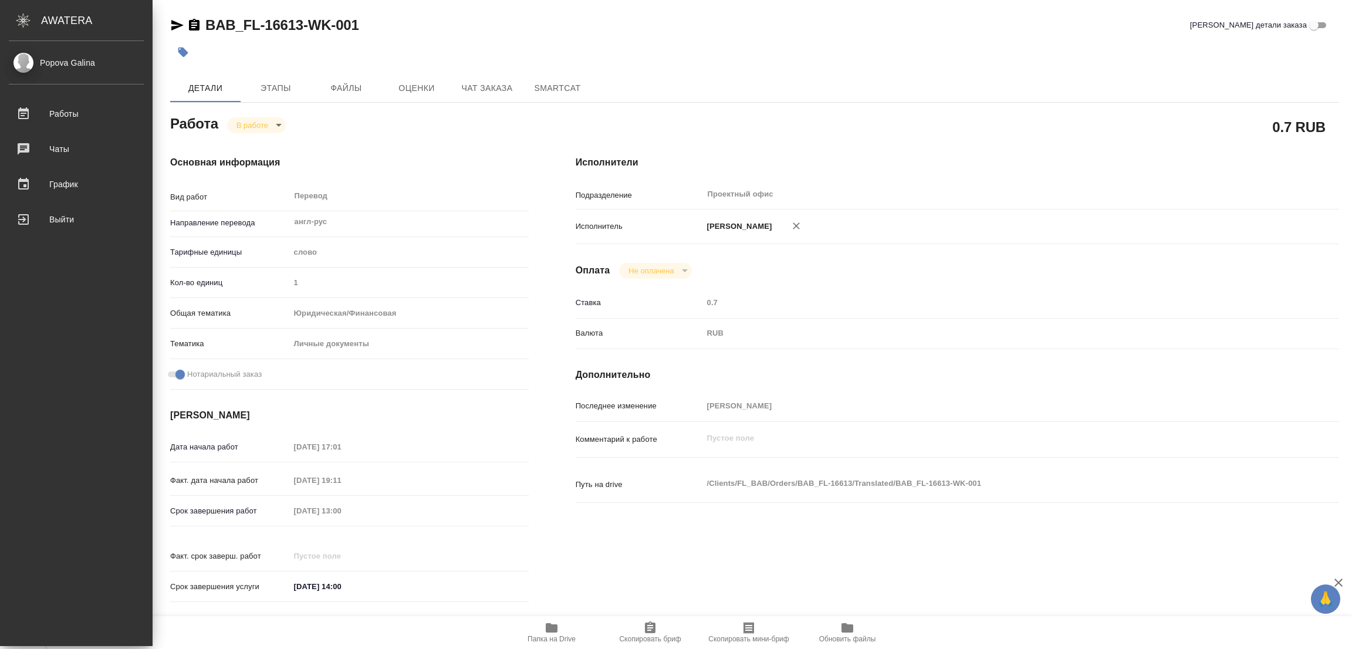
type textarea "x"
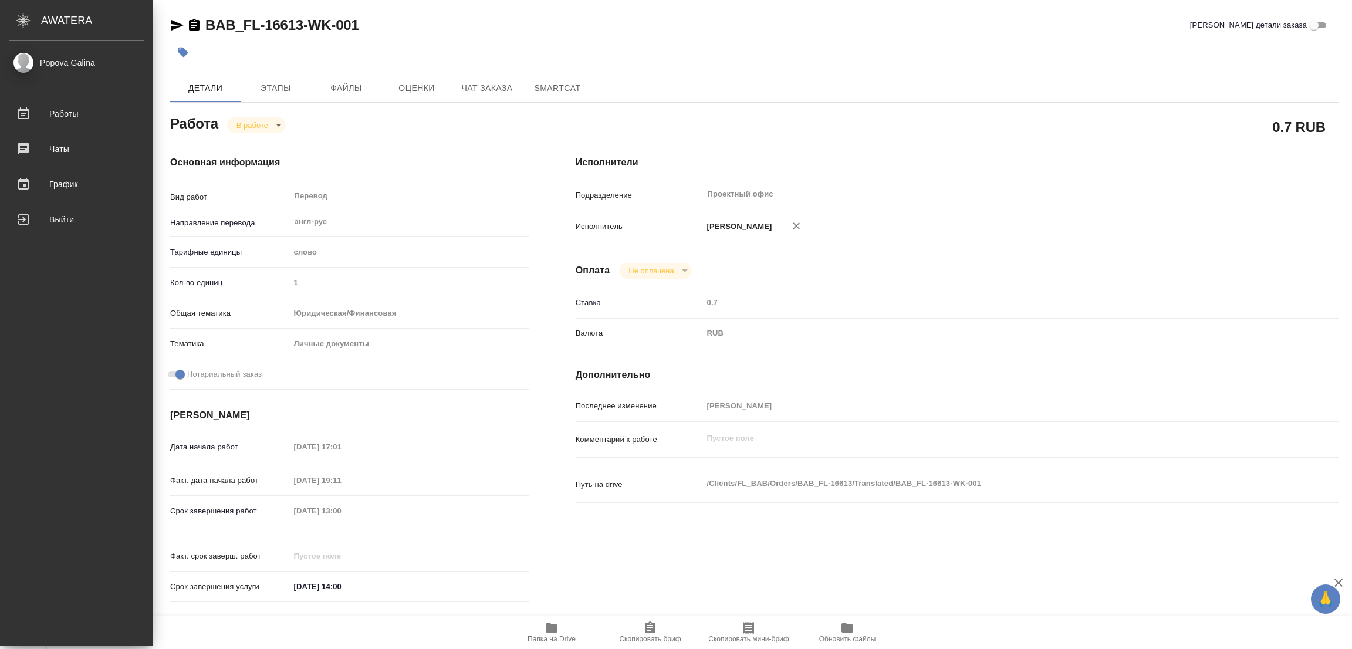
type textarea "x"
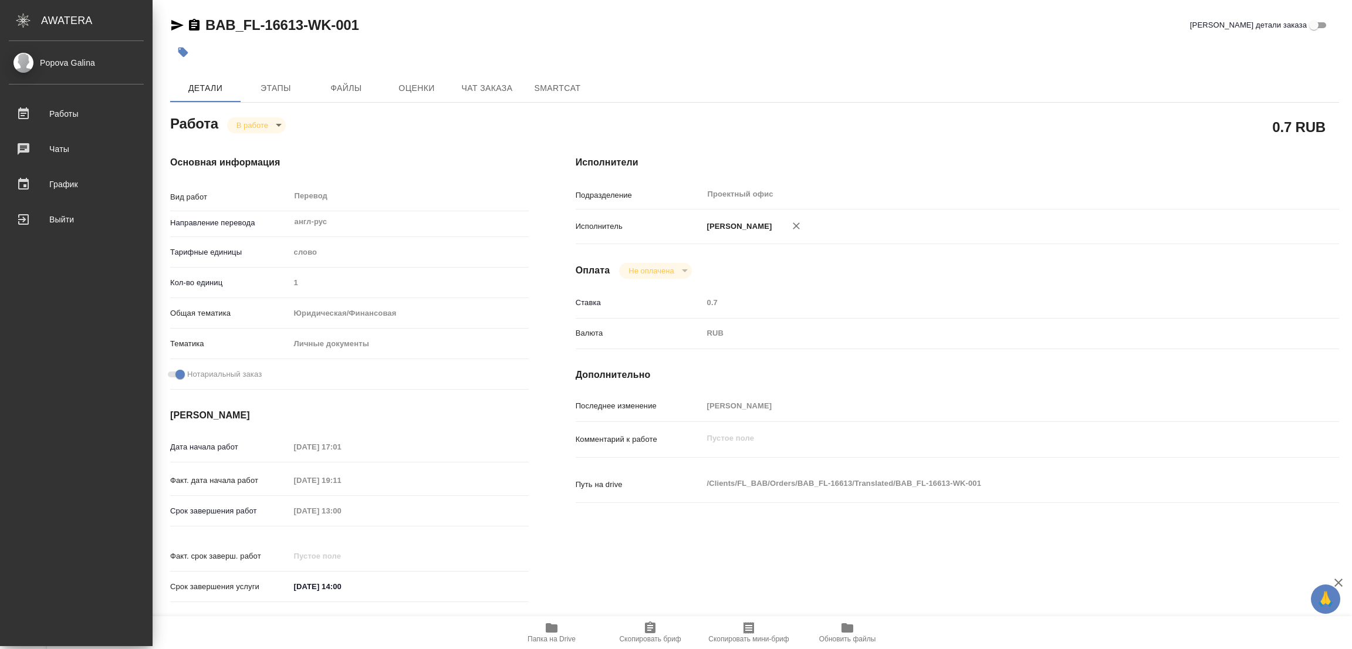
type textarea "x"
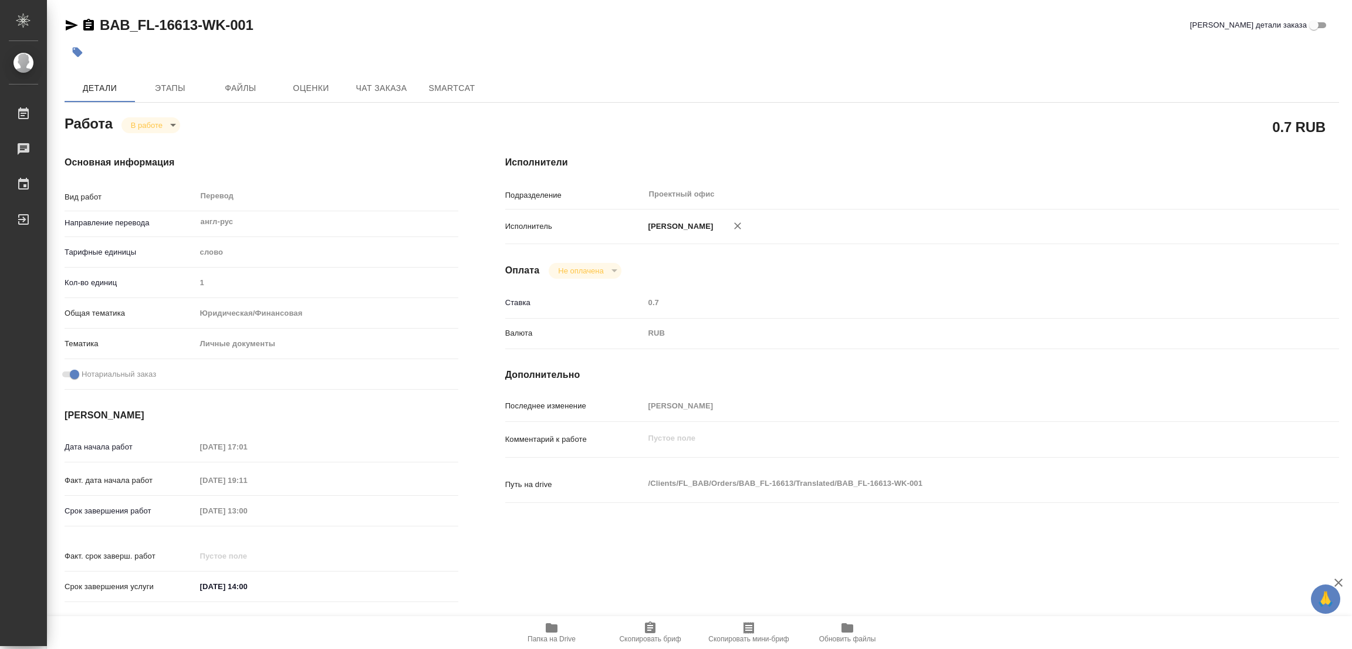
type textarea "x"
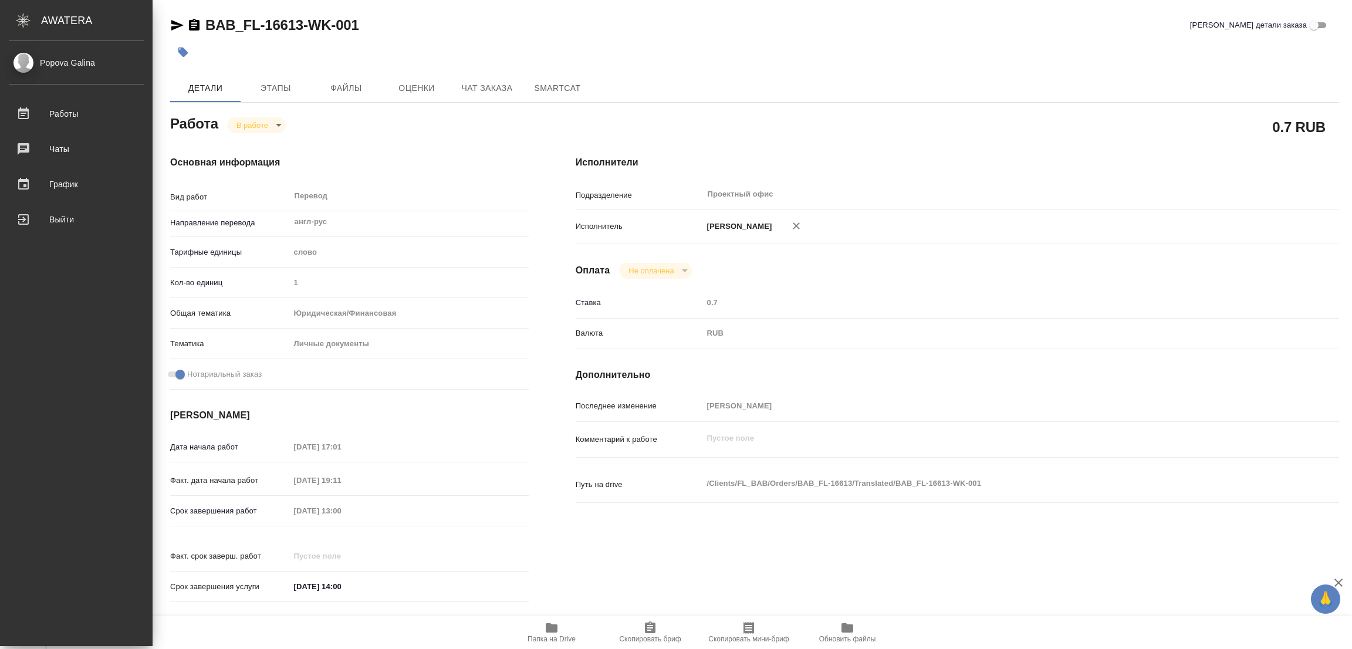
type textarea "x"
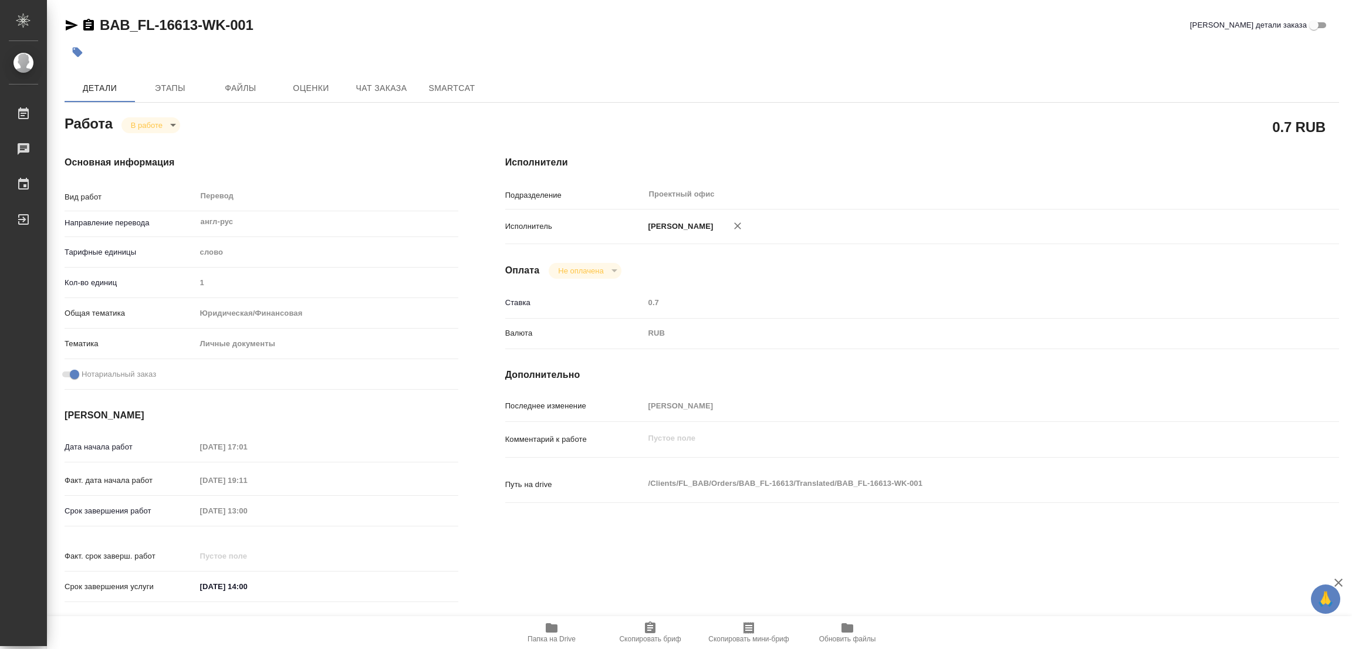
click at [776, 48] on div at bounding box center [489, 52] width 849 height 26
type textarea "x"
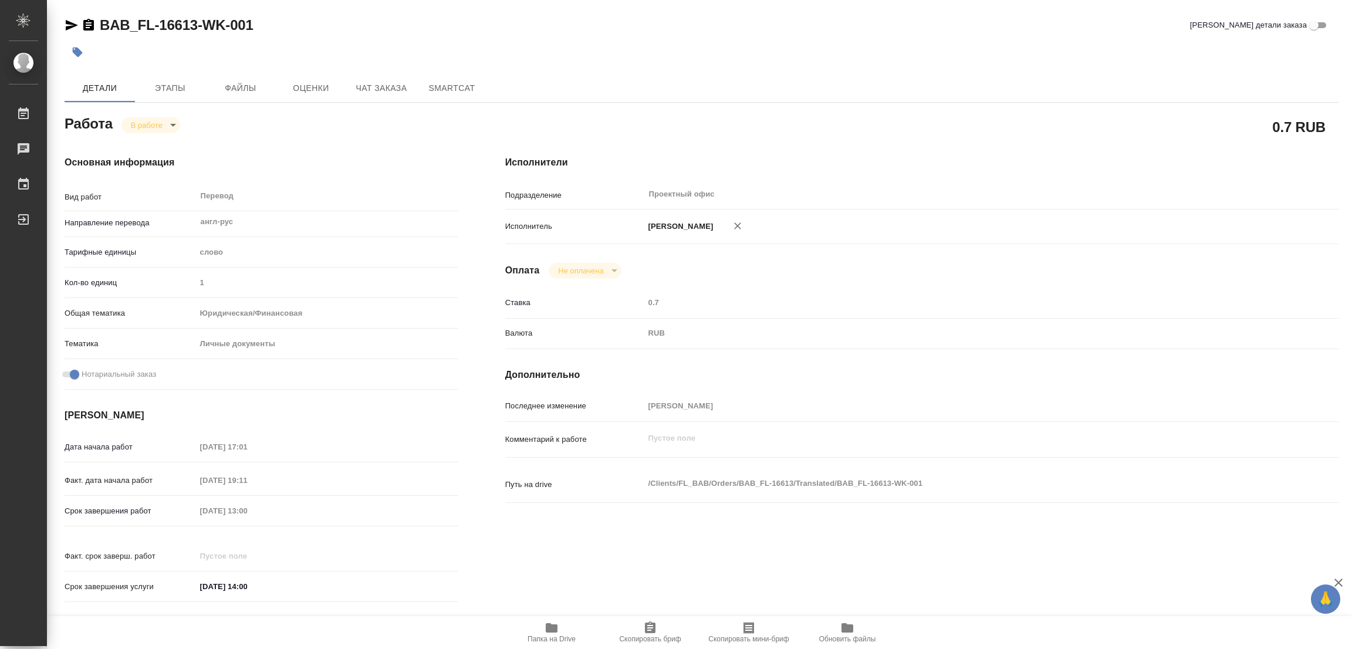
type textarea "x"
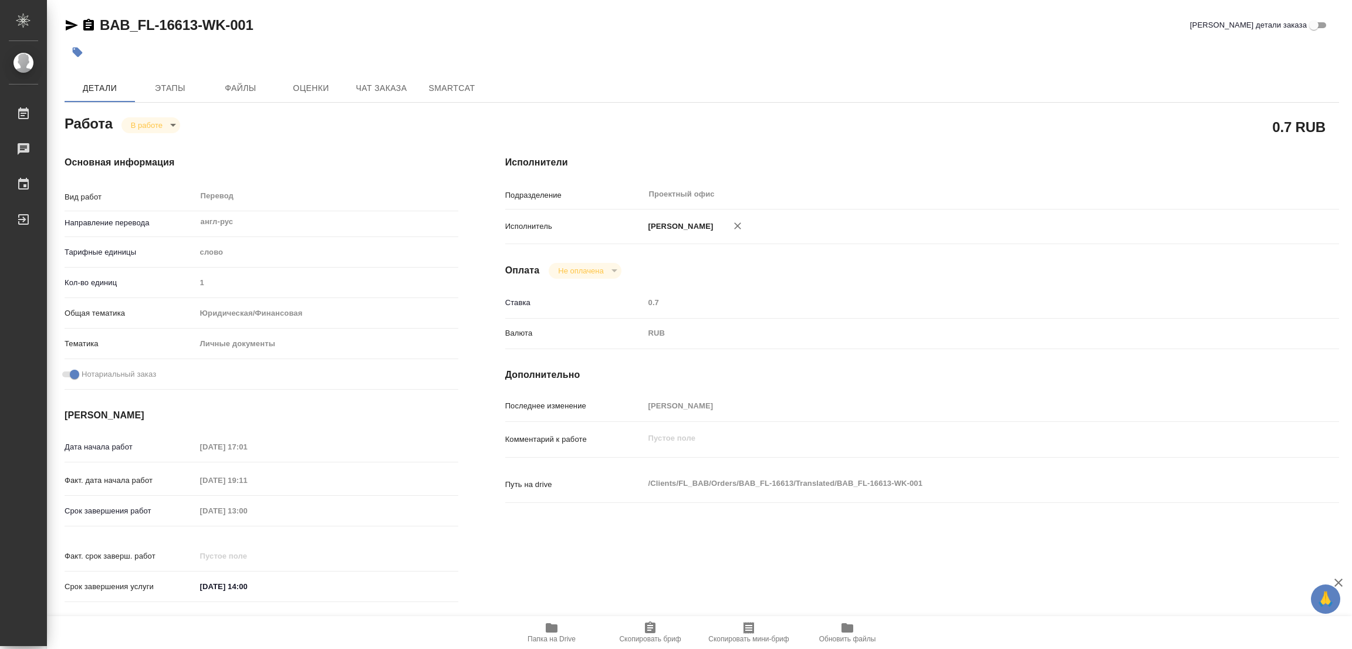
type textarea "x"
click at [810, 65] on div at bounding box center [489, 52] width 849 height 26
drag, startPoint x: 99, startPoint y: 5, endPoint x: 199, endPoint y: 19, distance: 100.7
click at [199, 19] on div "BAB_FL-16613-WK-001 Кратко детали заказа Детали Этапы Файлы Оценки Чат заказа S…" at bounding box center [701, 492] width 1287 height 984
copy link "BAB_FL-16613"
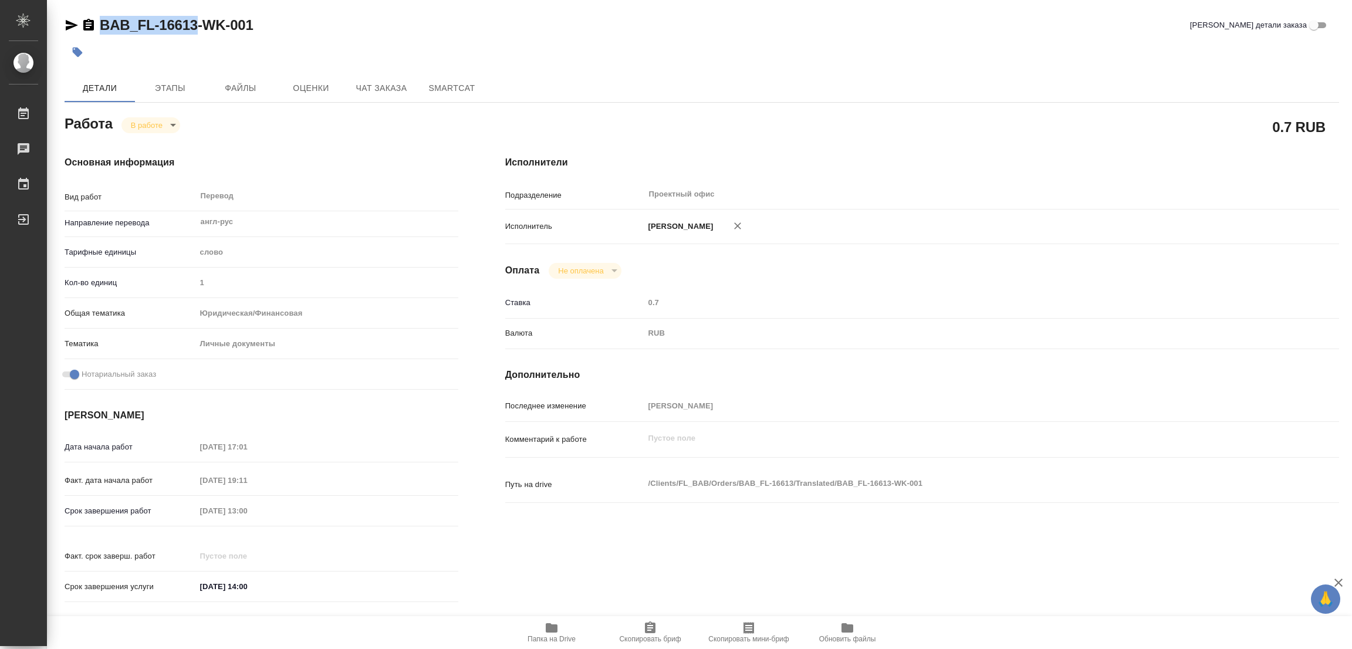
copy link "BAB_FL-16613"
type textarea "x"
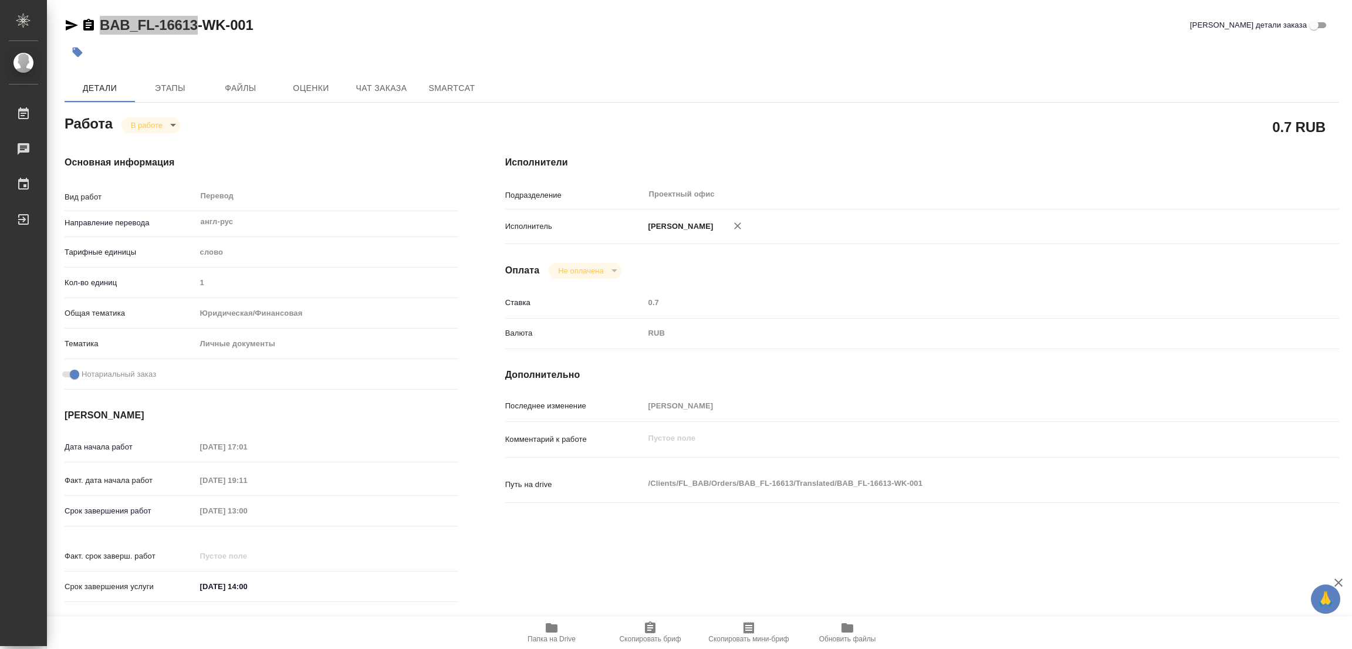
type textarea "x"
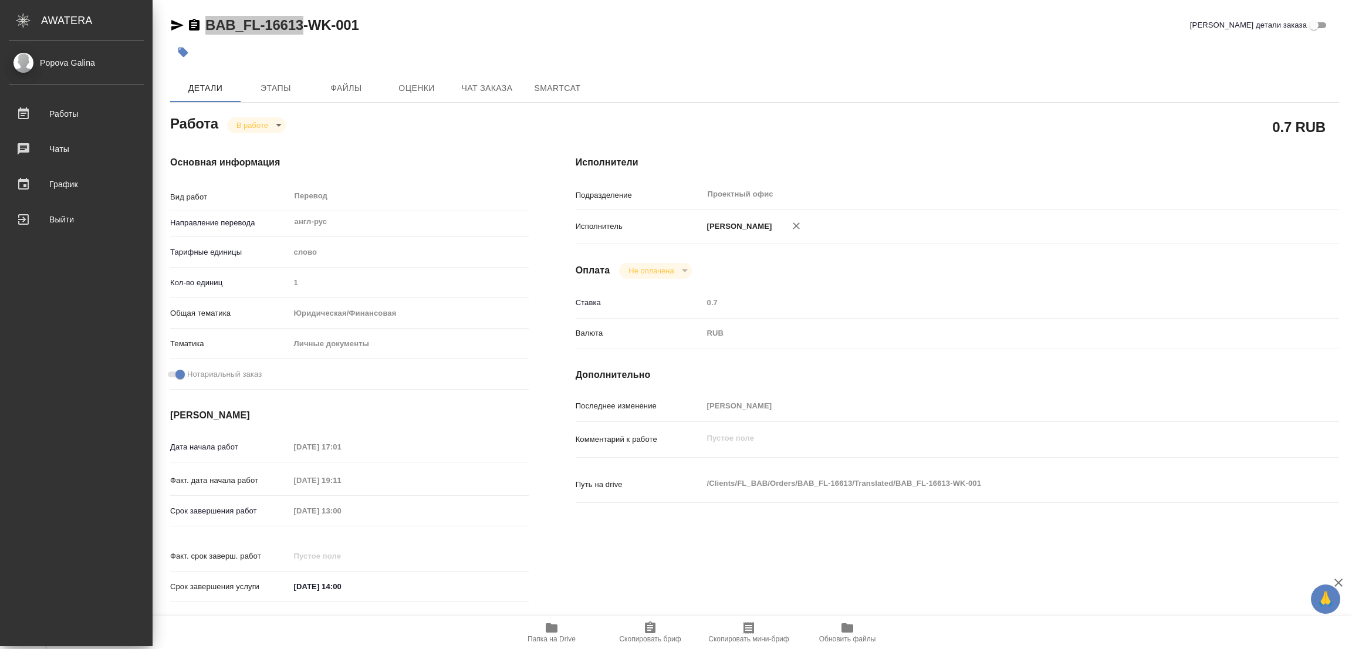
type textarea "x"
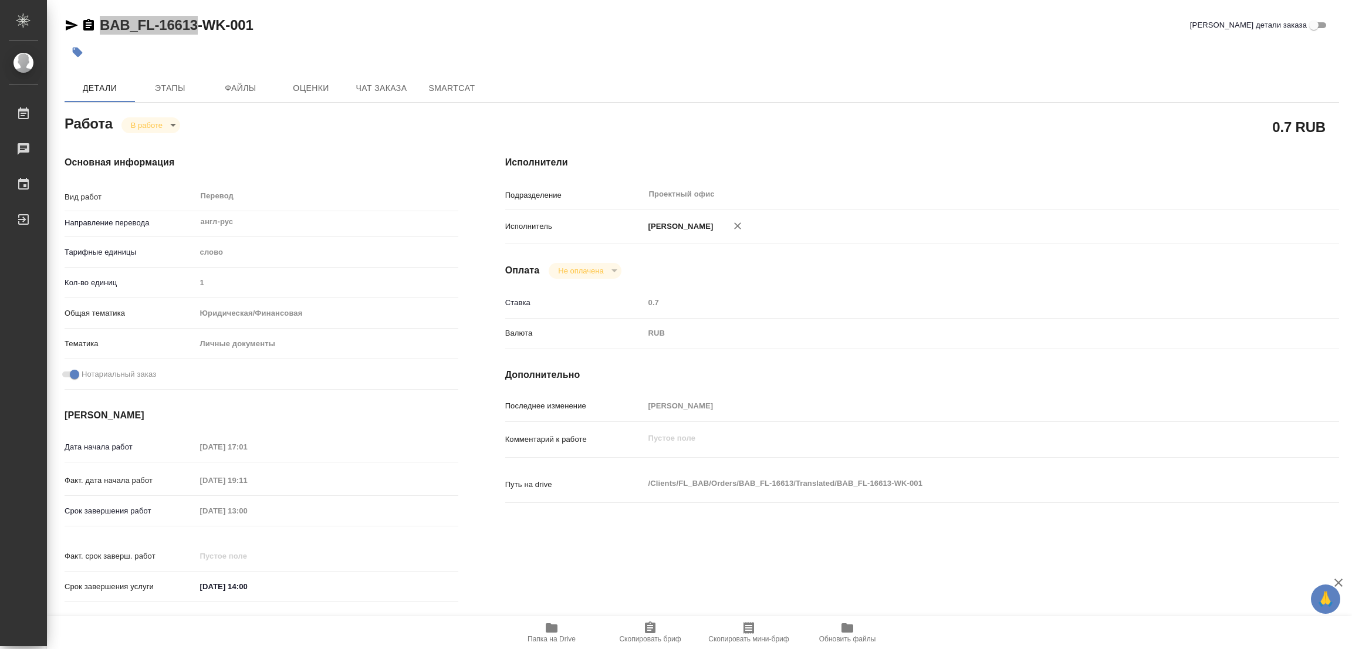
type textarea "x"
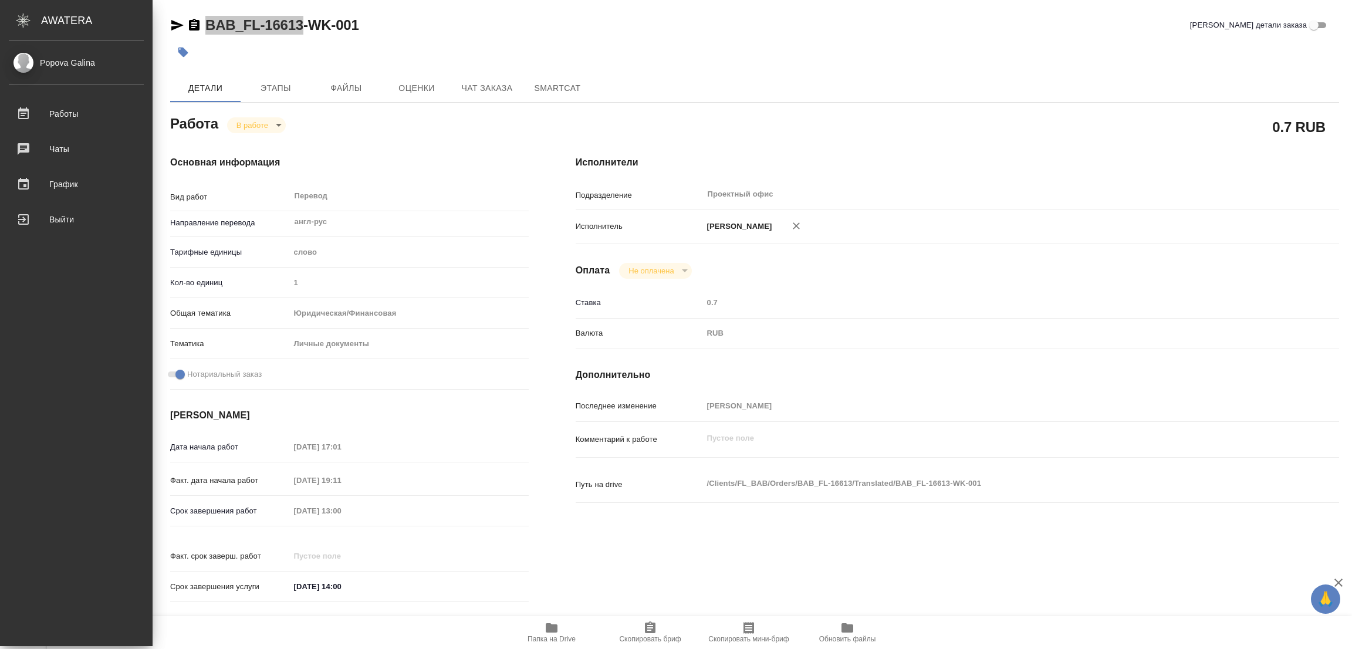
type textarea "x"
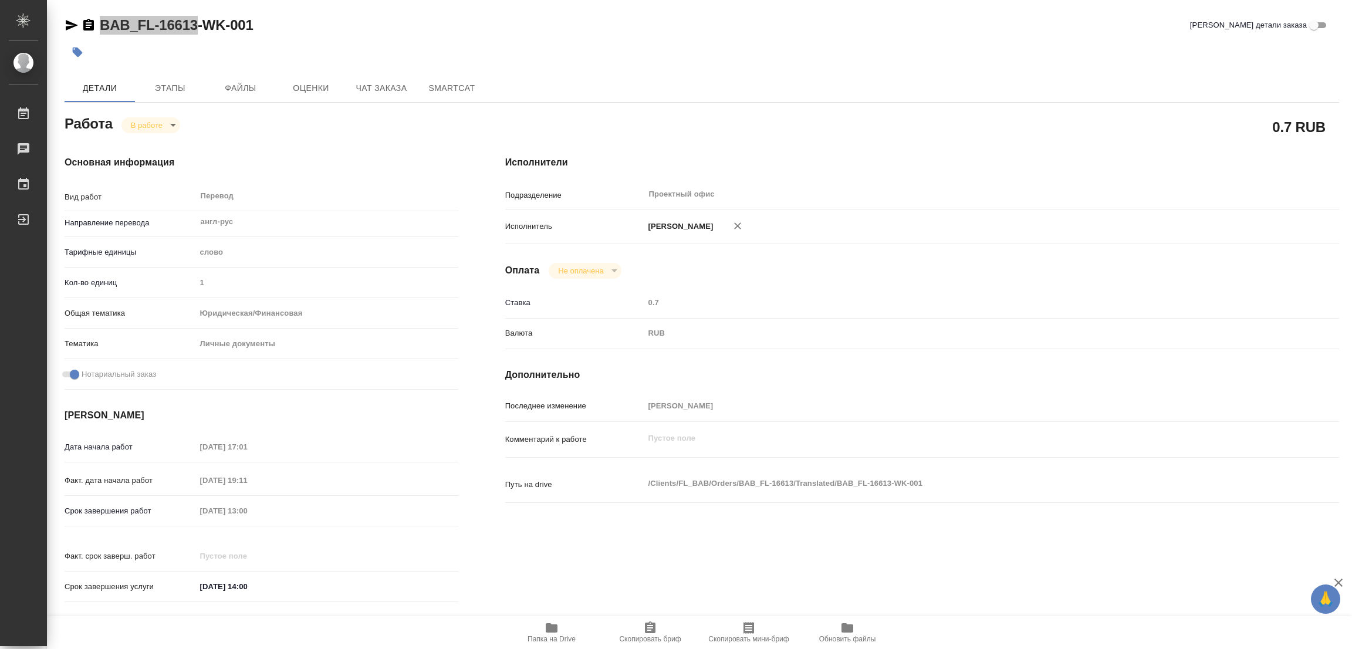
type textarea "x"
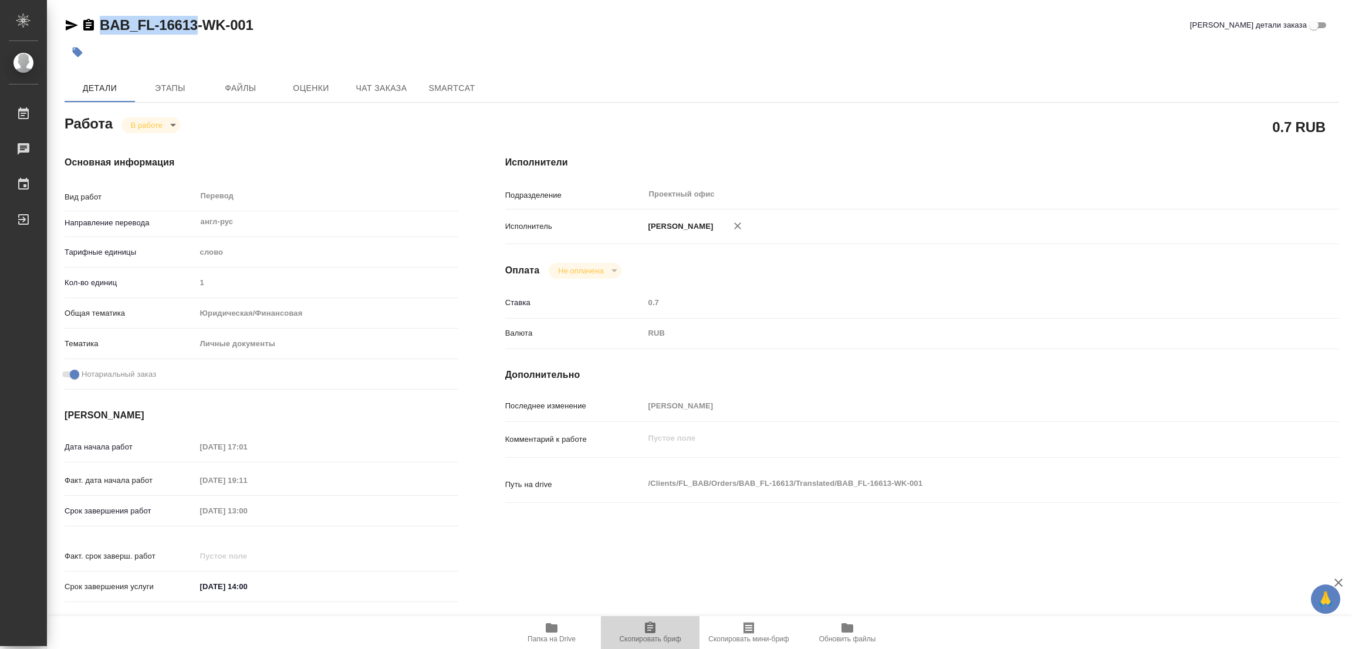
click at [635, 631] on span "Скопировать бриф" at bounding box center [650, 632] width 84 height 22
copy link "BAB_FL-16613"
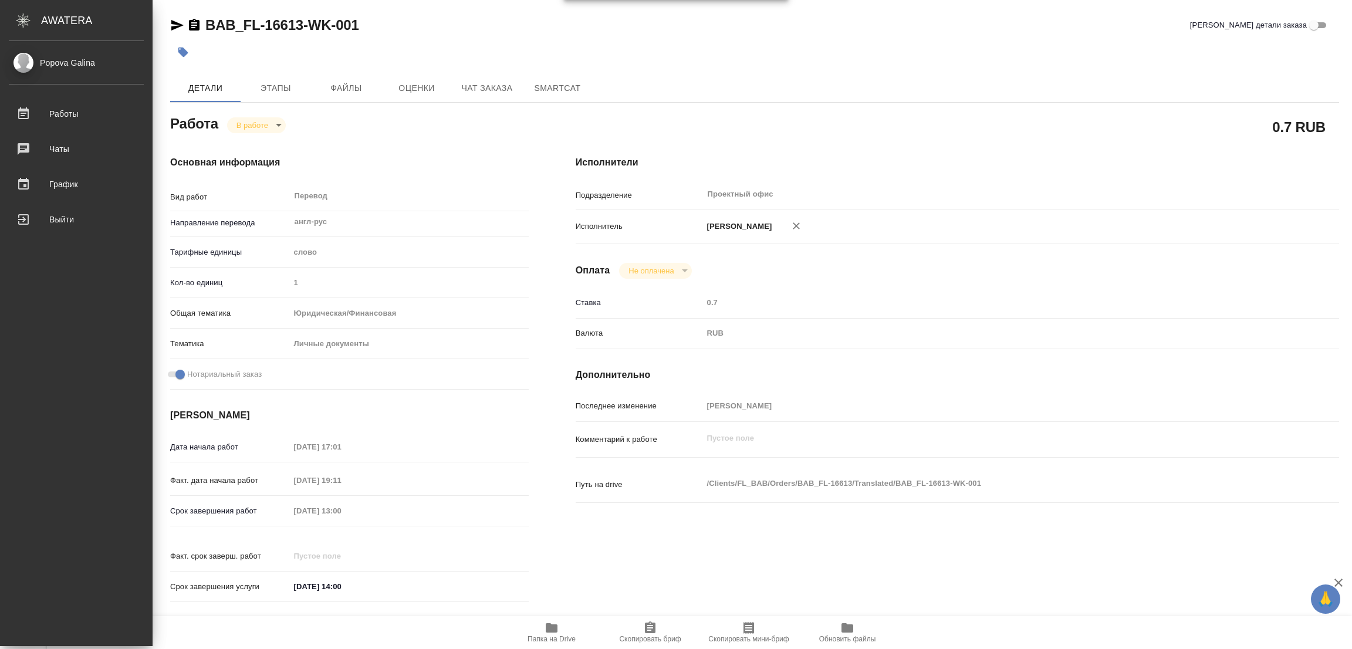
click at [782, 127] on div "0.7 RUB" at bounding box center [956, 126] width 763 height 29
click at [273, 515] on div "Срок завершения работ [DATE] 13:00" at bounding box center [349, 510] width 358 height 21
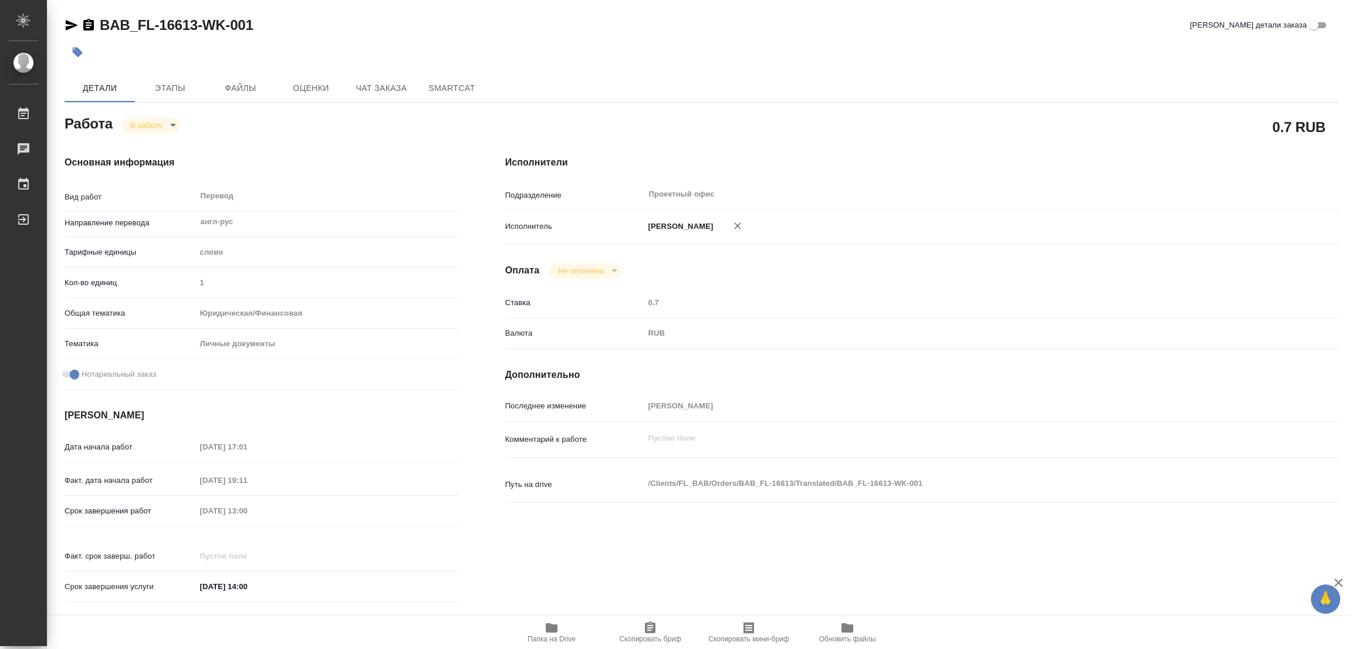
click at [875, 570] on div "Исполнители Подразделение Проектный офис ​ Исполнитель [PERSON_NAME] Не оплачен…" at bounding box center [922, 382] width 881 height 501
